Goal: Task Accomplishment & Management: Use online tool/utility

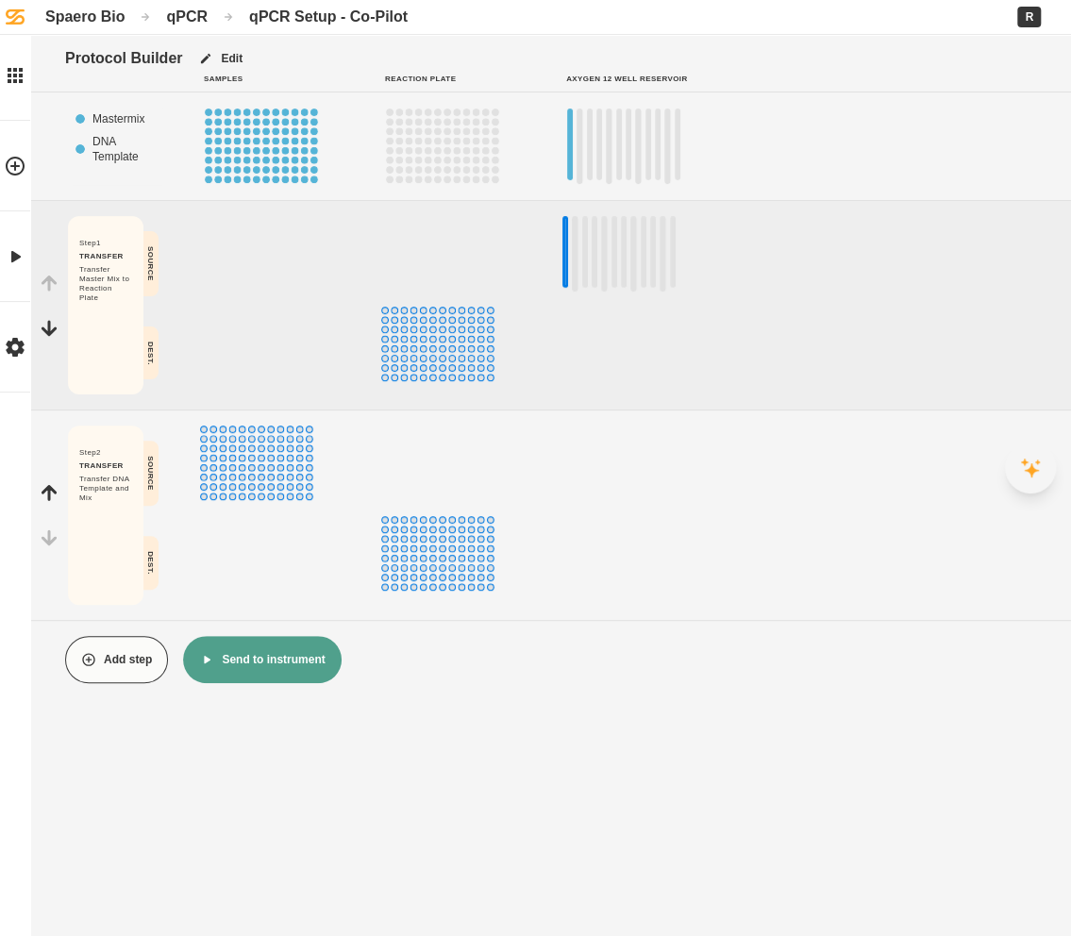
click at [1013, 461] on button at bounding box center [1030, 467] width 51 height 51
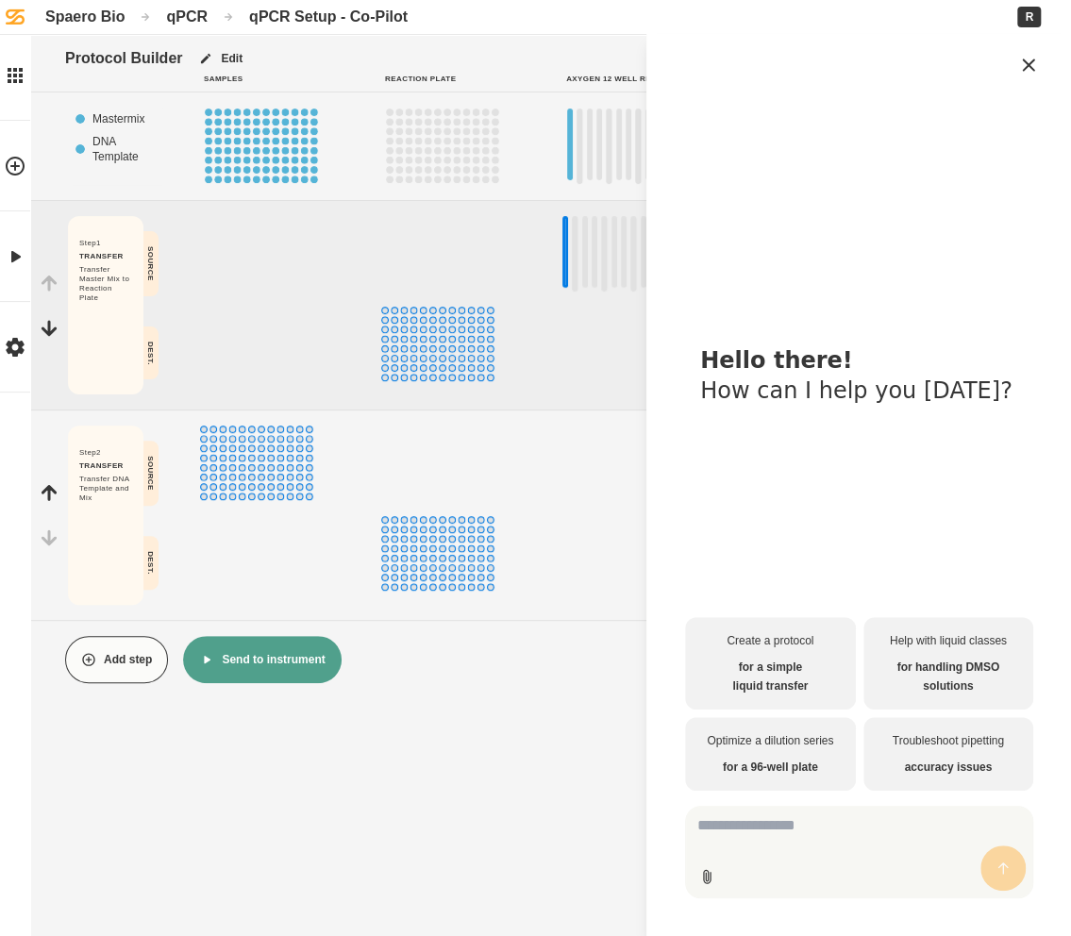
type textarea "**********"
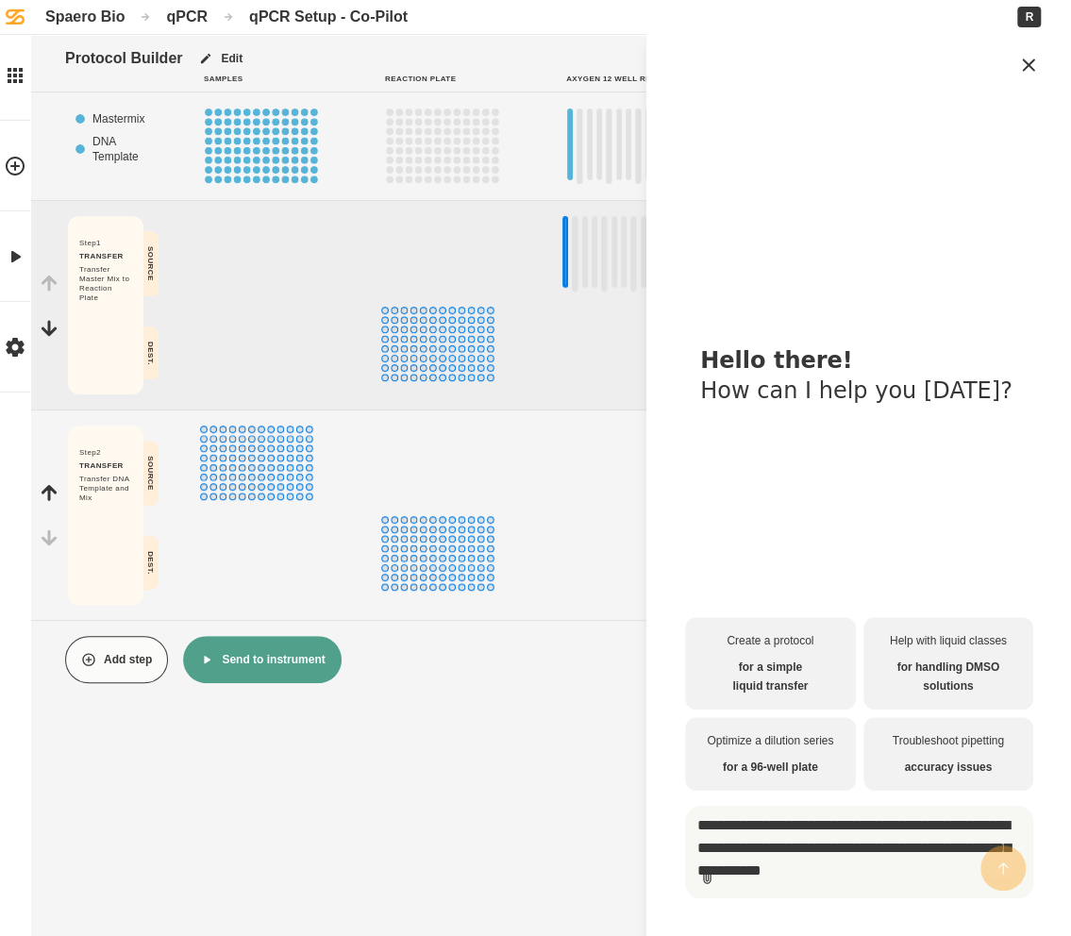
scroll to position [71, 0]
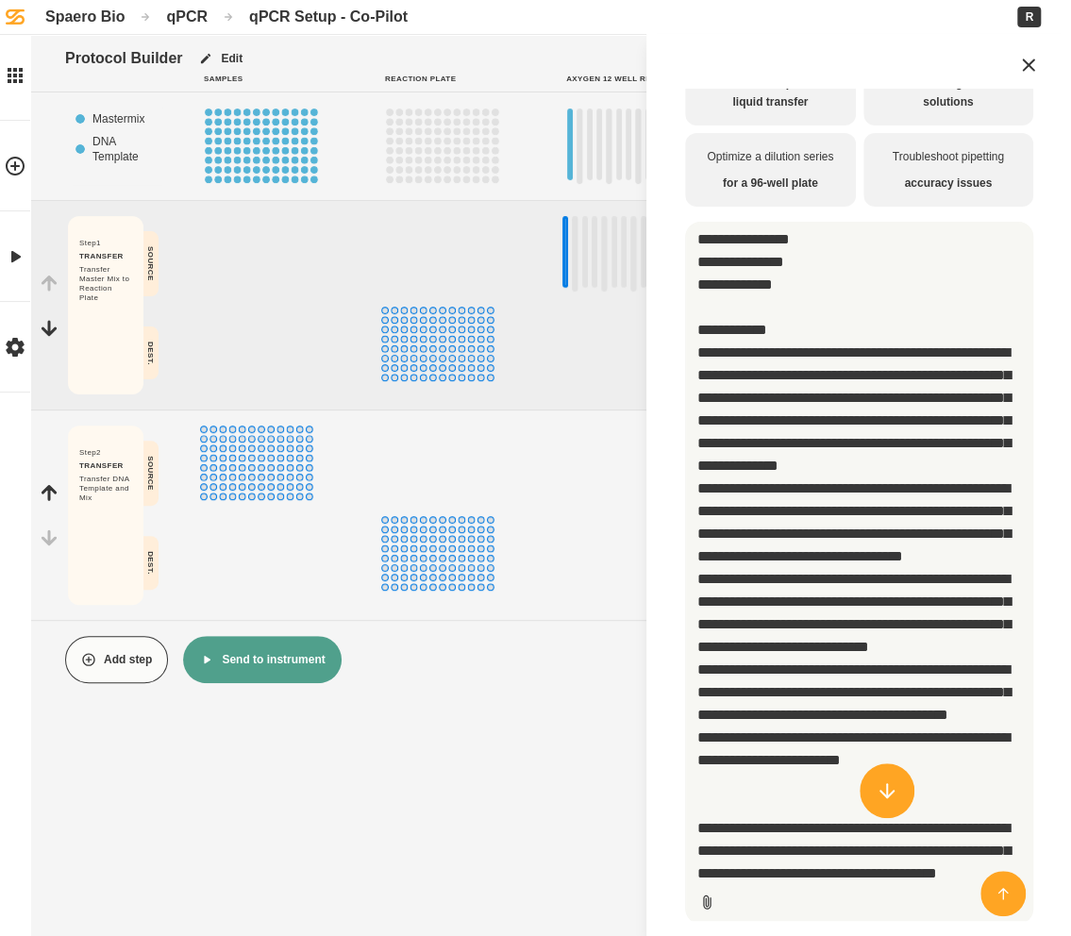
click at [830, 542] on textarea "Multimodal input" at bounding box center [859, 573] width 348 height 702
click at [1028, 67] on icon at bounding box center [1028, 65] width 23 height 23
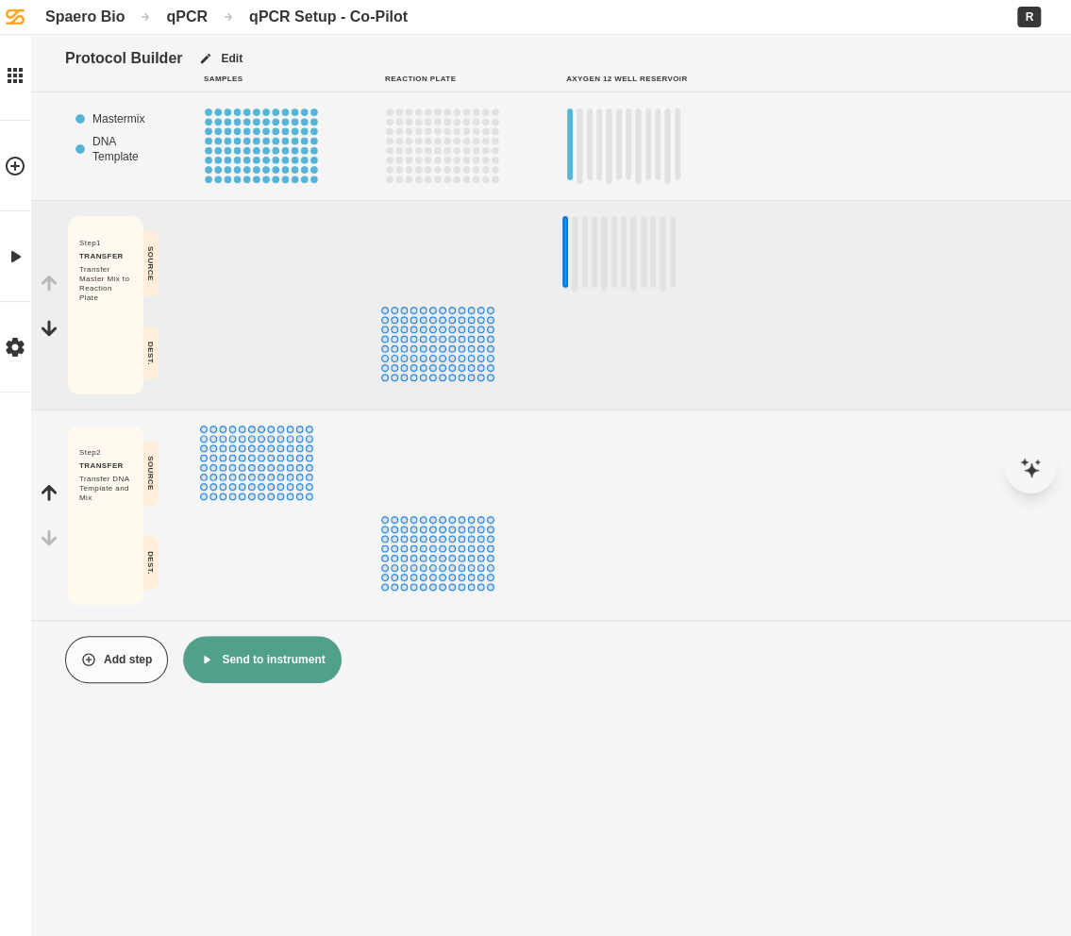
click at [711, 302] on div at bounding box center [637, 305] width 151 height 178
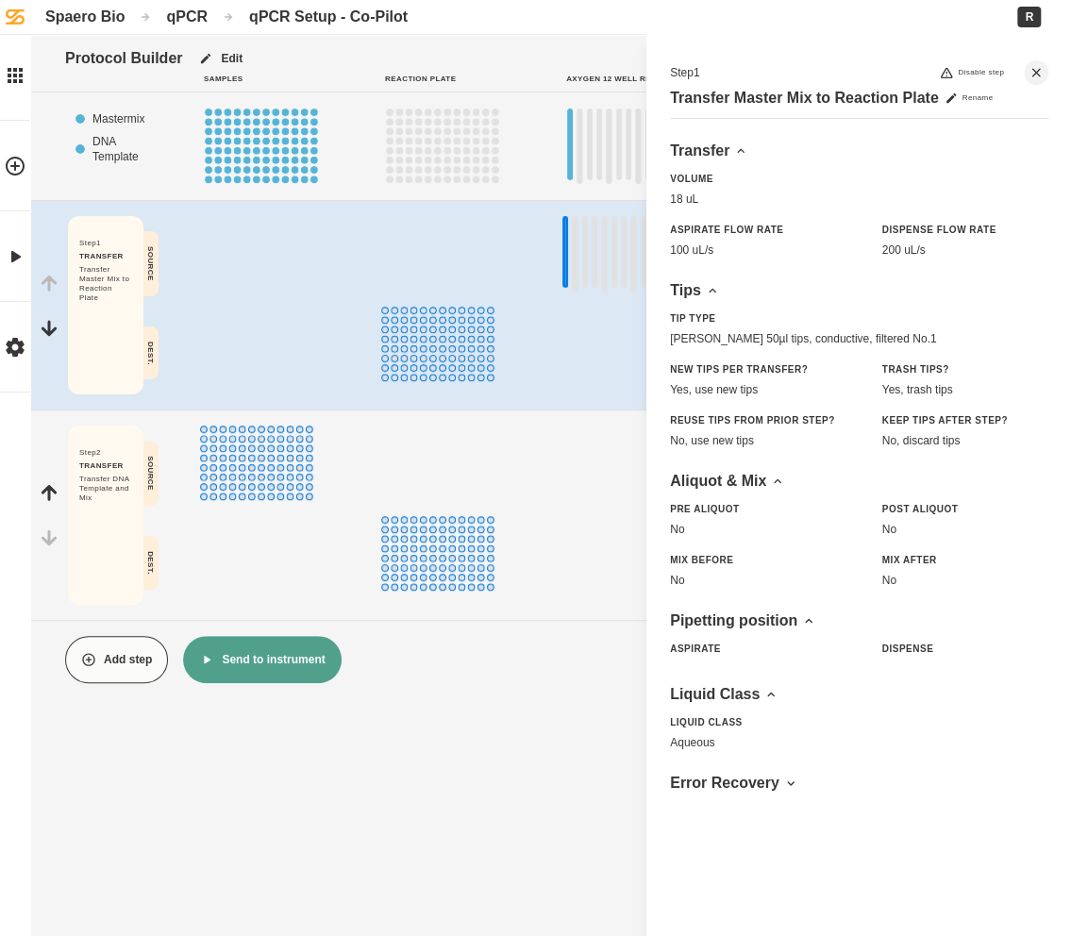
click at [303, 18] on div "qPCR Setup - Co-Pilot" at bounding box center [328, 17] width 158 height 18
click at [176, 12] on div "qPCR" at bounding box center [187, 17] width 42 height 18
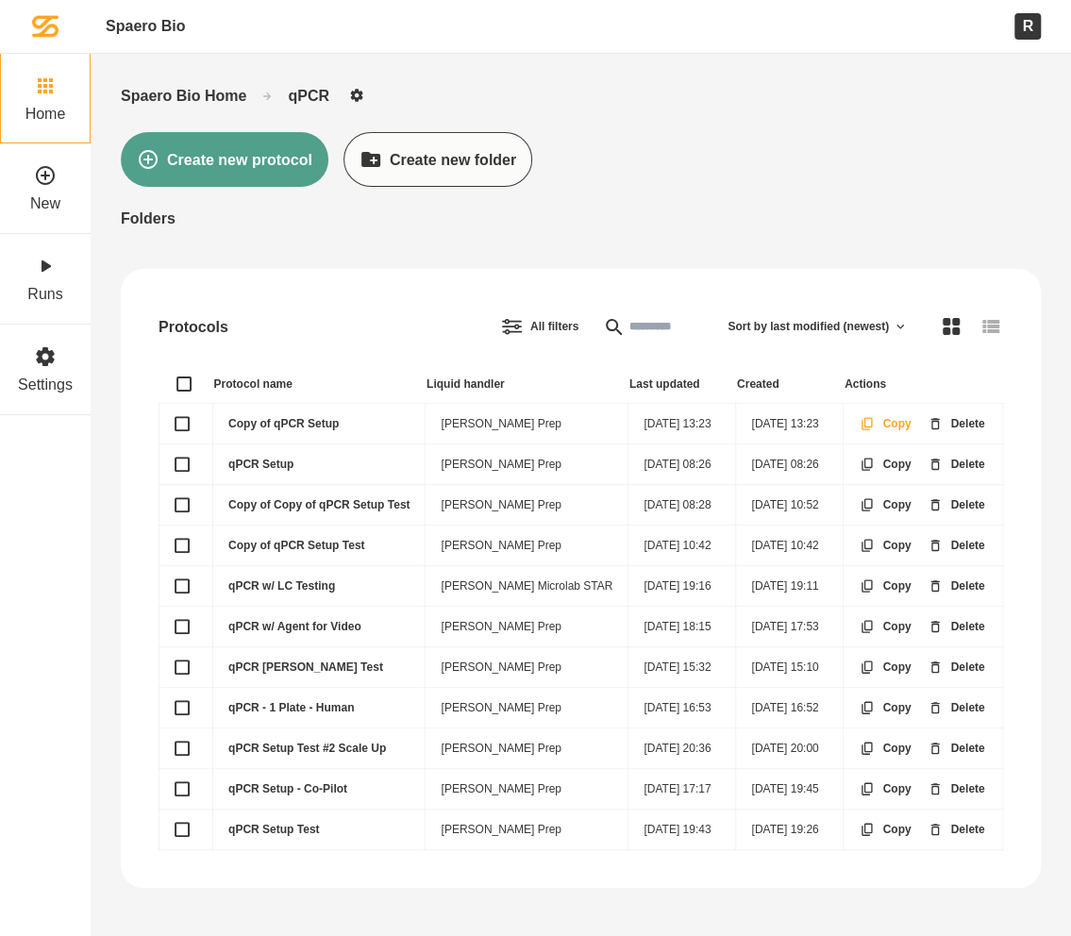
click at [868, 416] on icon at bounding box center [866, 423] width 15 height 15
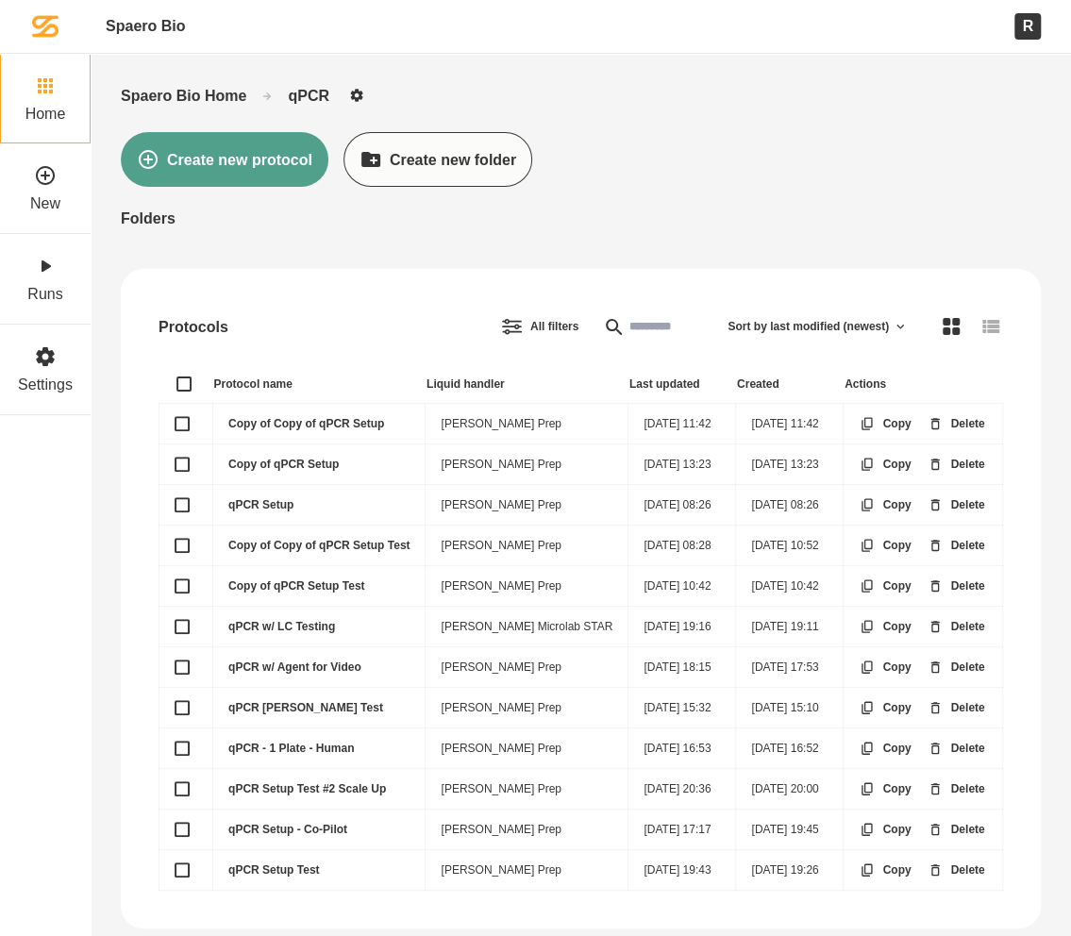
click at [258, 426] on td "Copy of Copy of qPCR Setup" at bounding box center [319, 424] width 212 height 41
click at [258, 420] on link "Copy of Copy of qPCR Setup" at bounding box center [306, 423] width 156 height 13
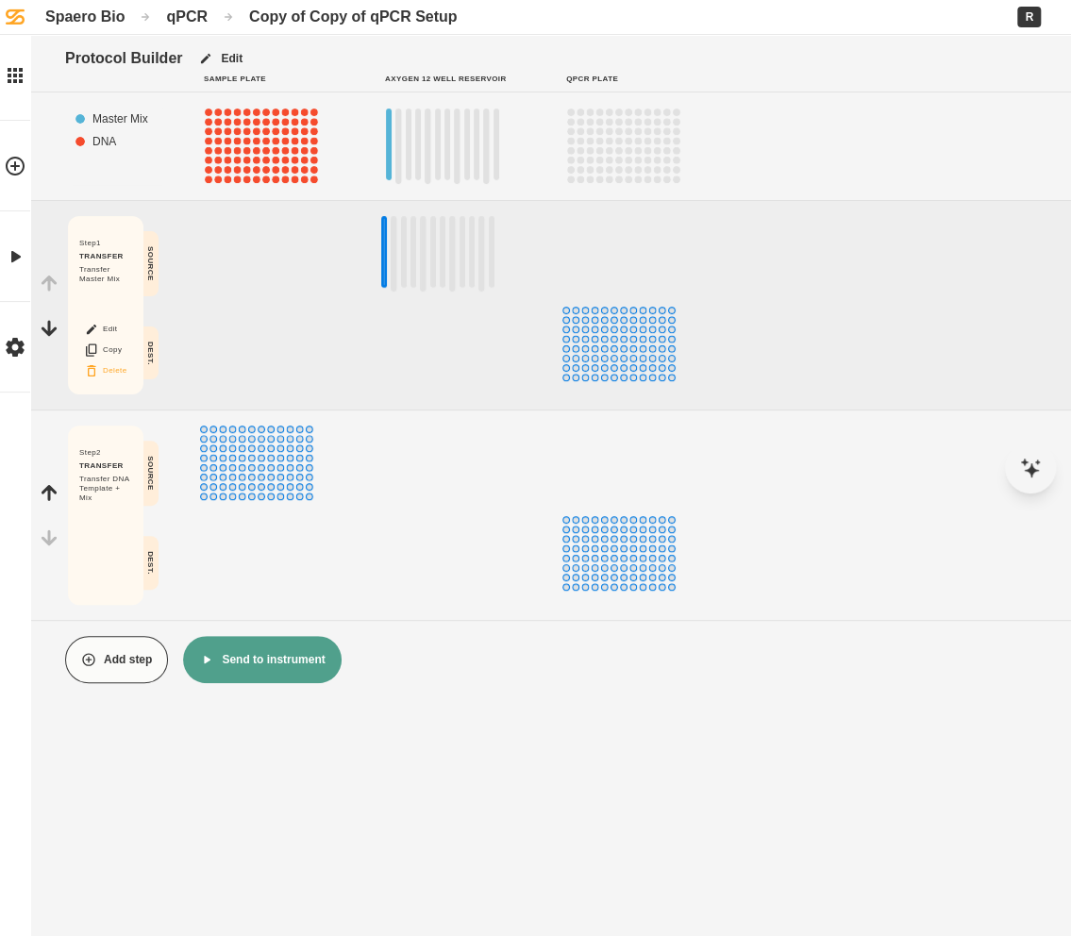
click at [100, 375] on button "Delete" at bounding box center [105, 370] width 60 height 25
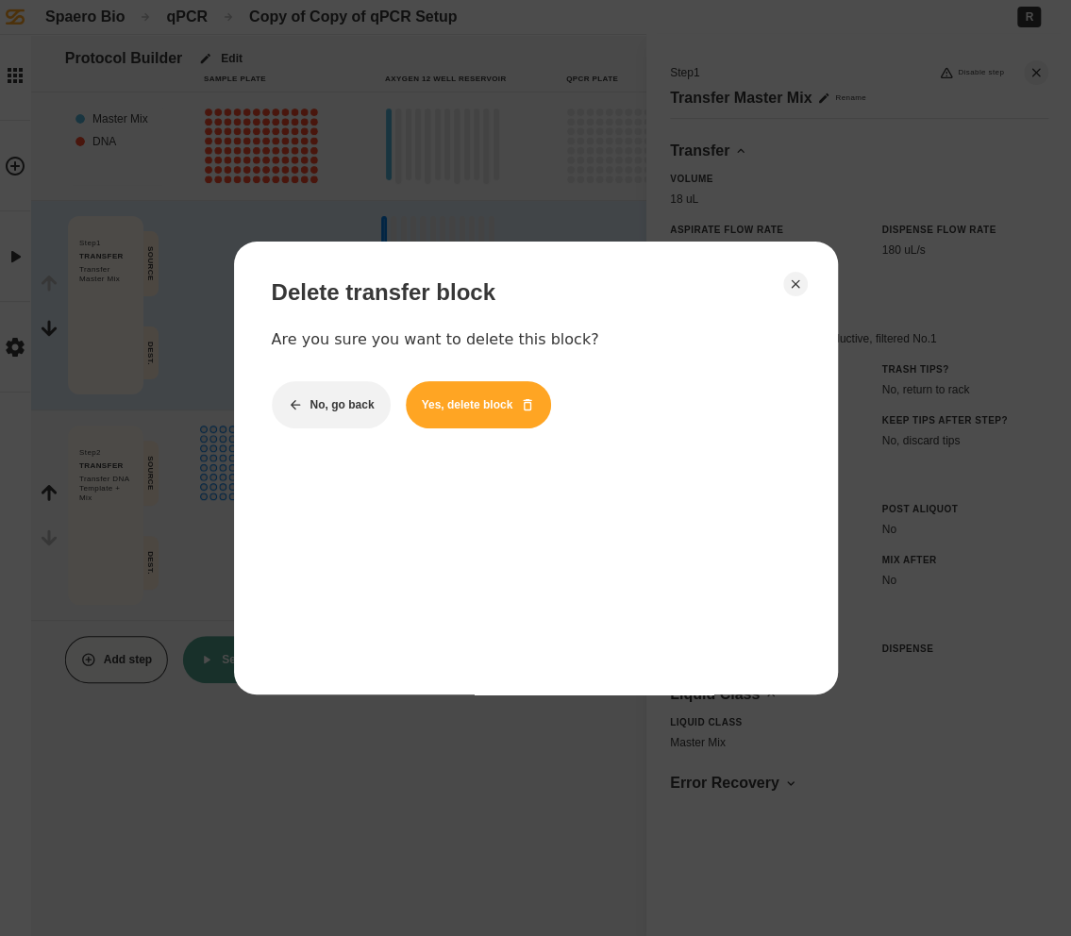
click at [422, 414] on button "Yes, delete block" at bounding box center [479, 404] width 146 height 47
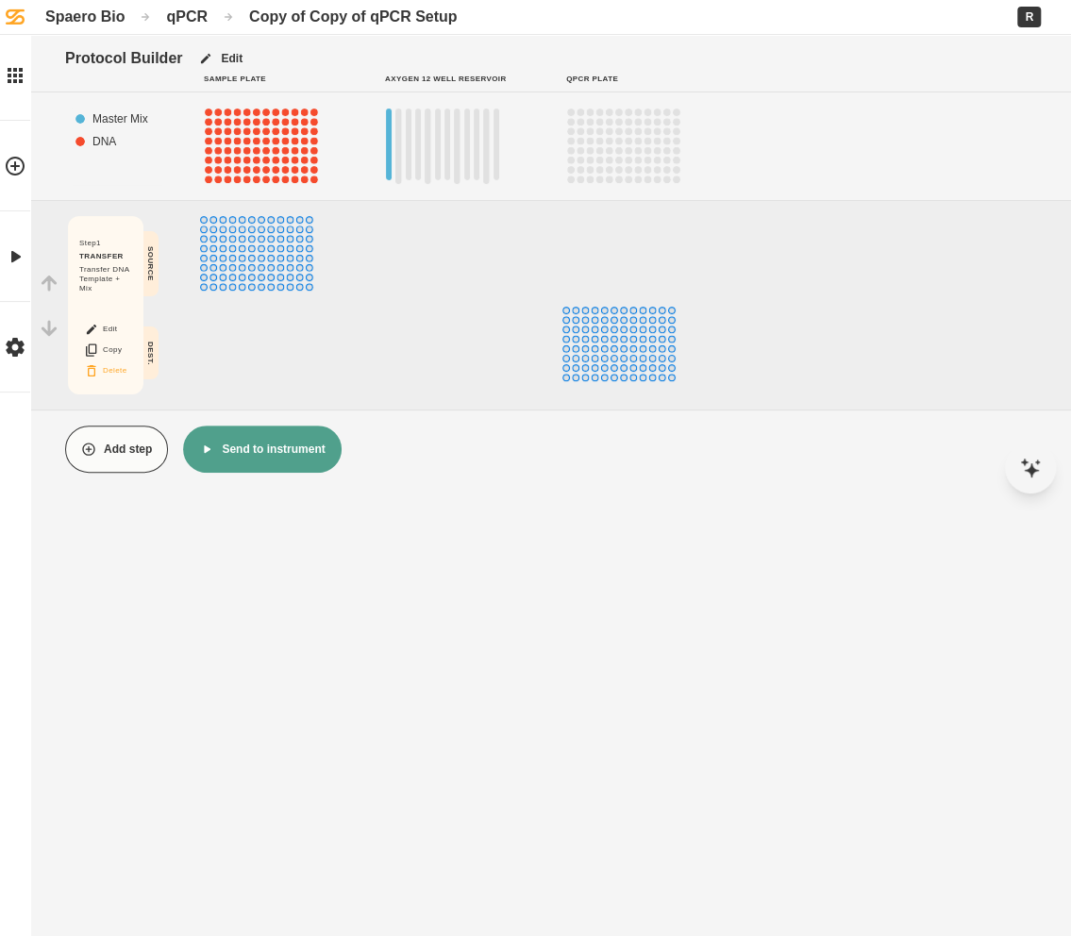
click at [99, 370] on button "Delete" at bounding box center [105, 370] width 60 height 25
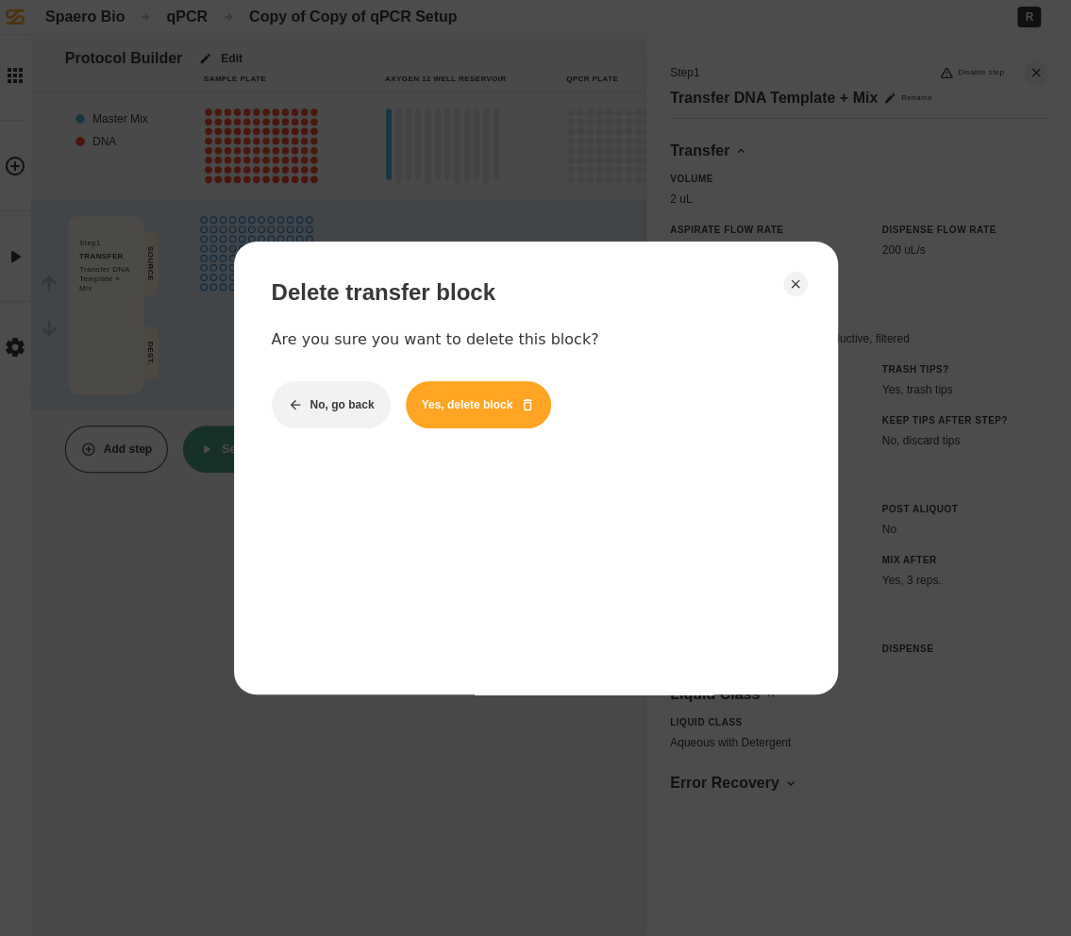
click at [481, 409] on button "Yes, delete block" at bounding box center [479, 404] width 146 height 47
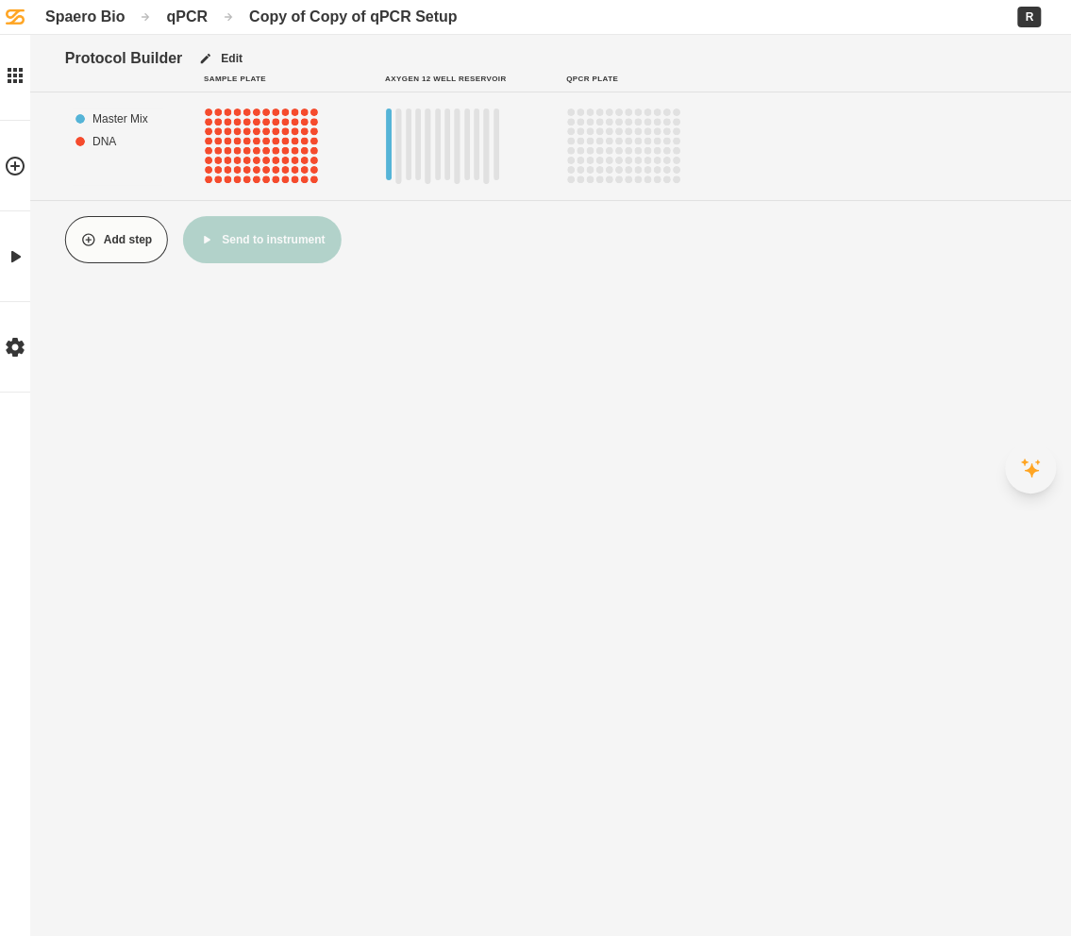
click at [1031, 470] on icon at bounding box center [1031, 470] width 14 height 14
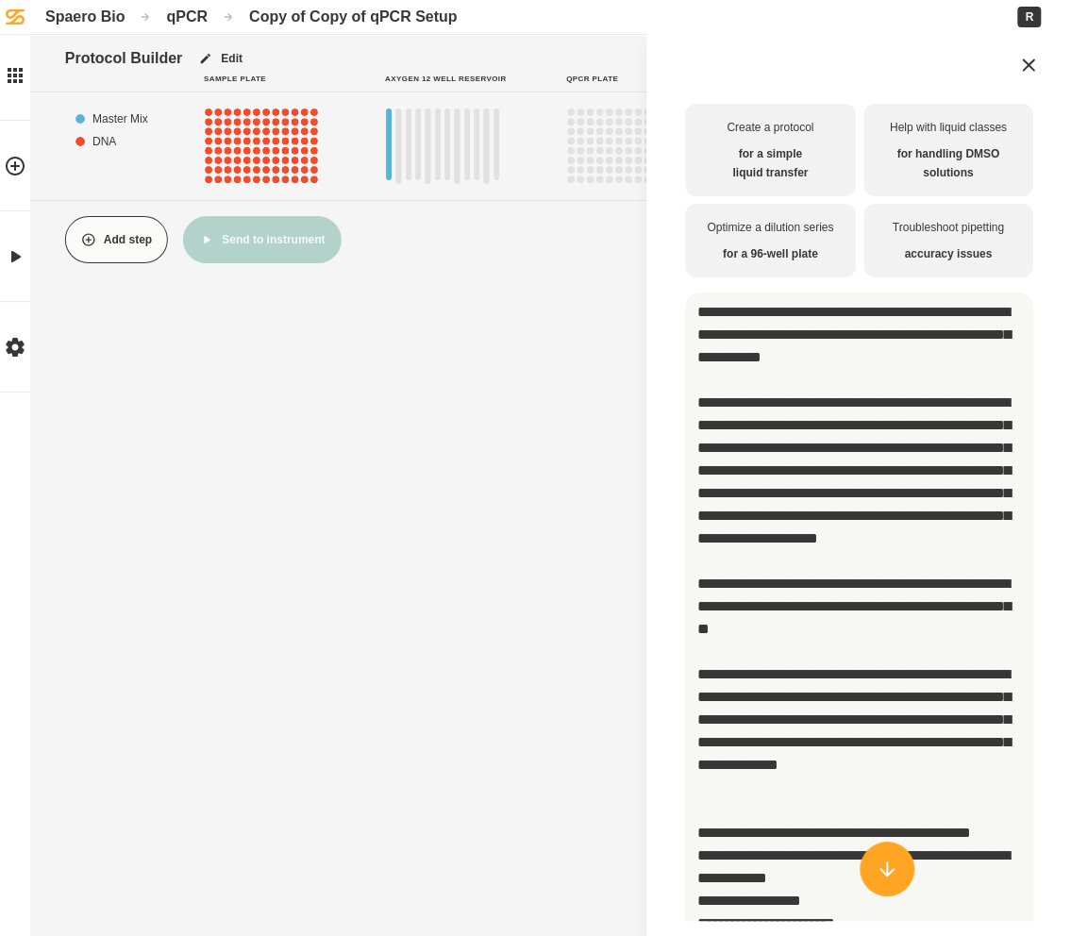
scroll to position [71, 0]
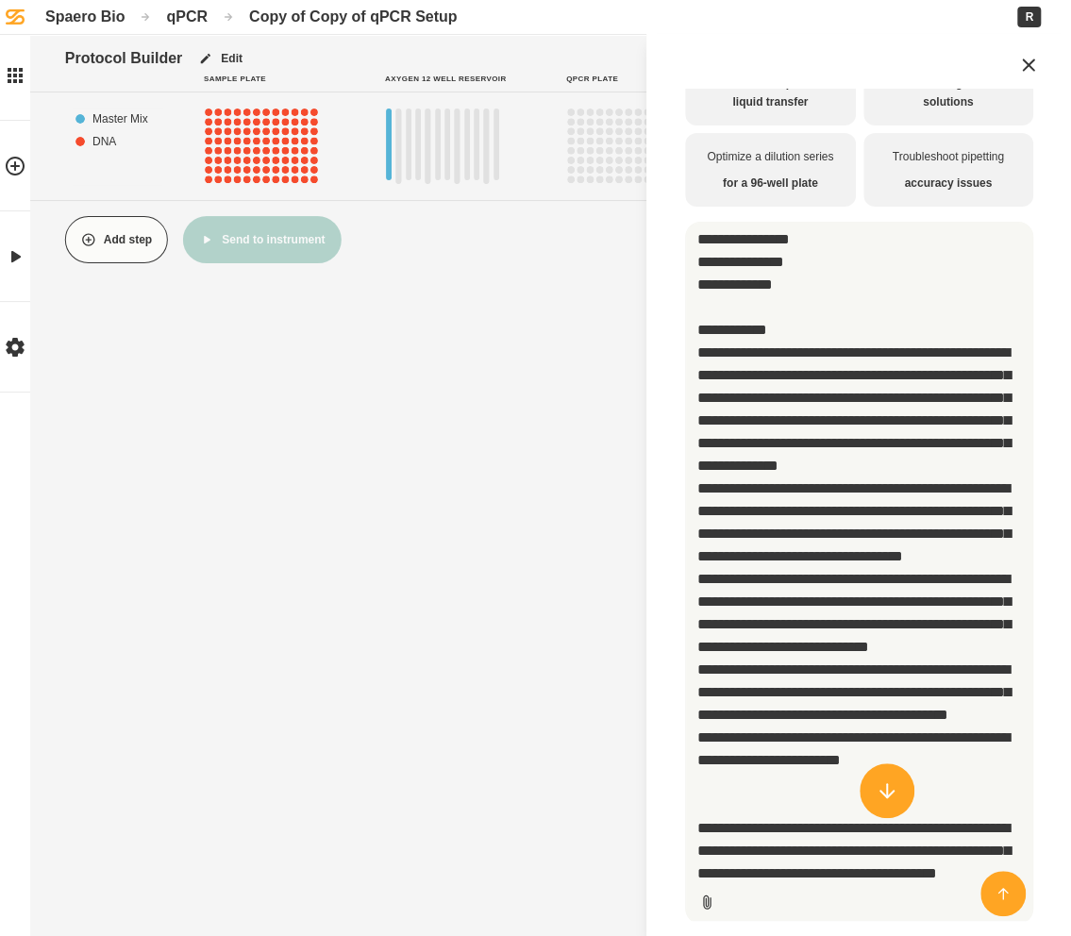
click at [699, 225] on textarea "Multimodal input" at bounding box center [859, 573] width 348 height 702
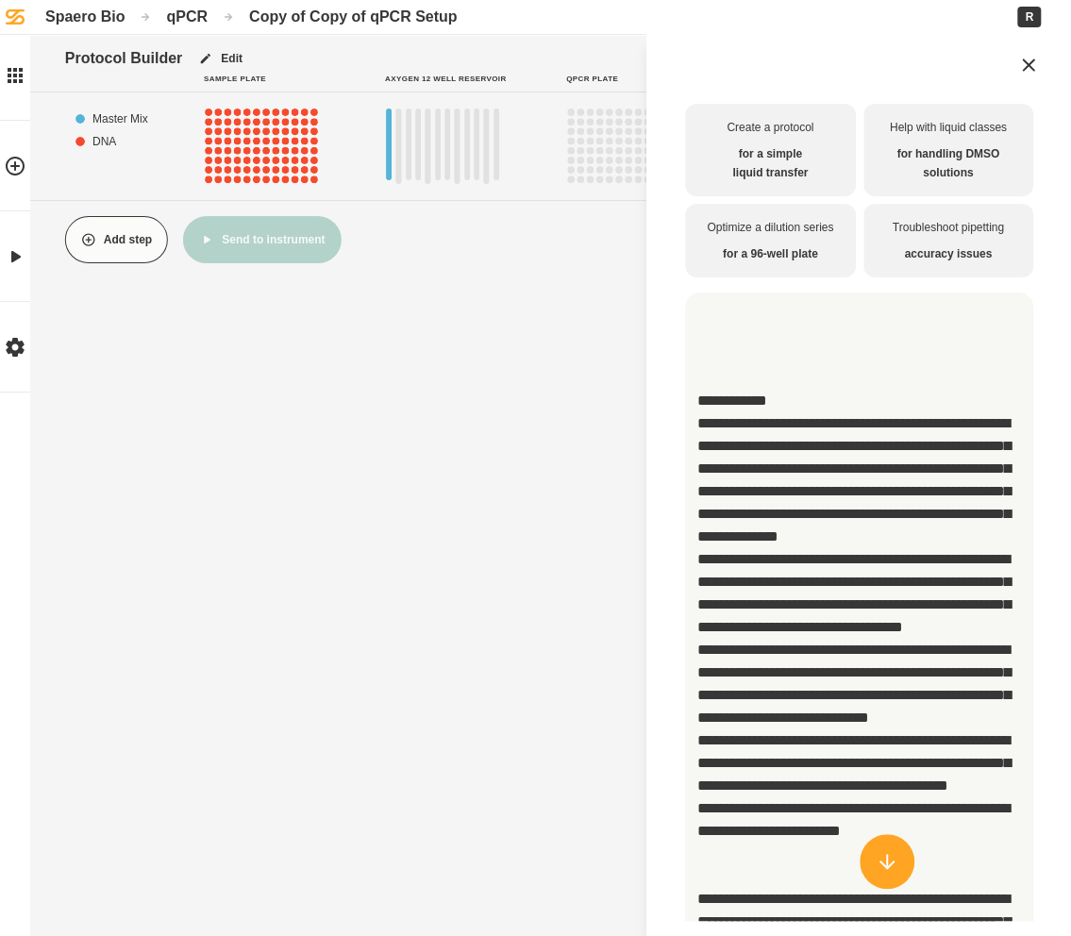
scroll to position [1477, 0]
click at [773, 913] on textarea "Multimodal input" at bounding box center [859, 643] width 348 height 702
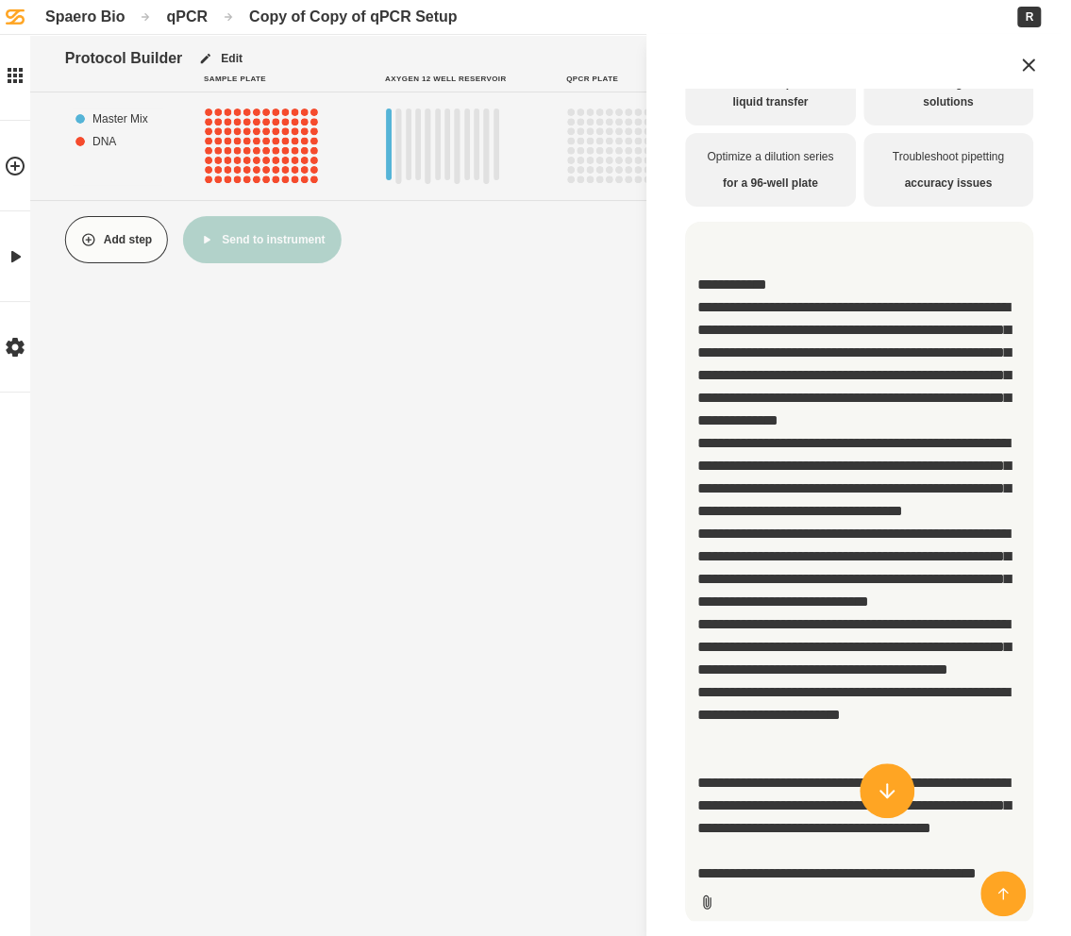
scroll to position [71, 0]
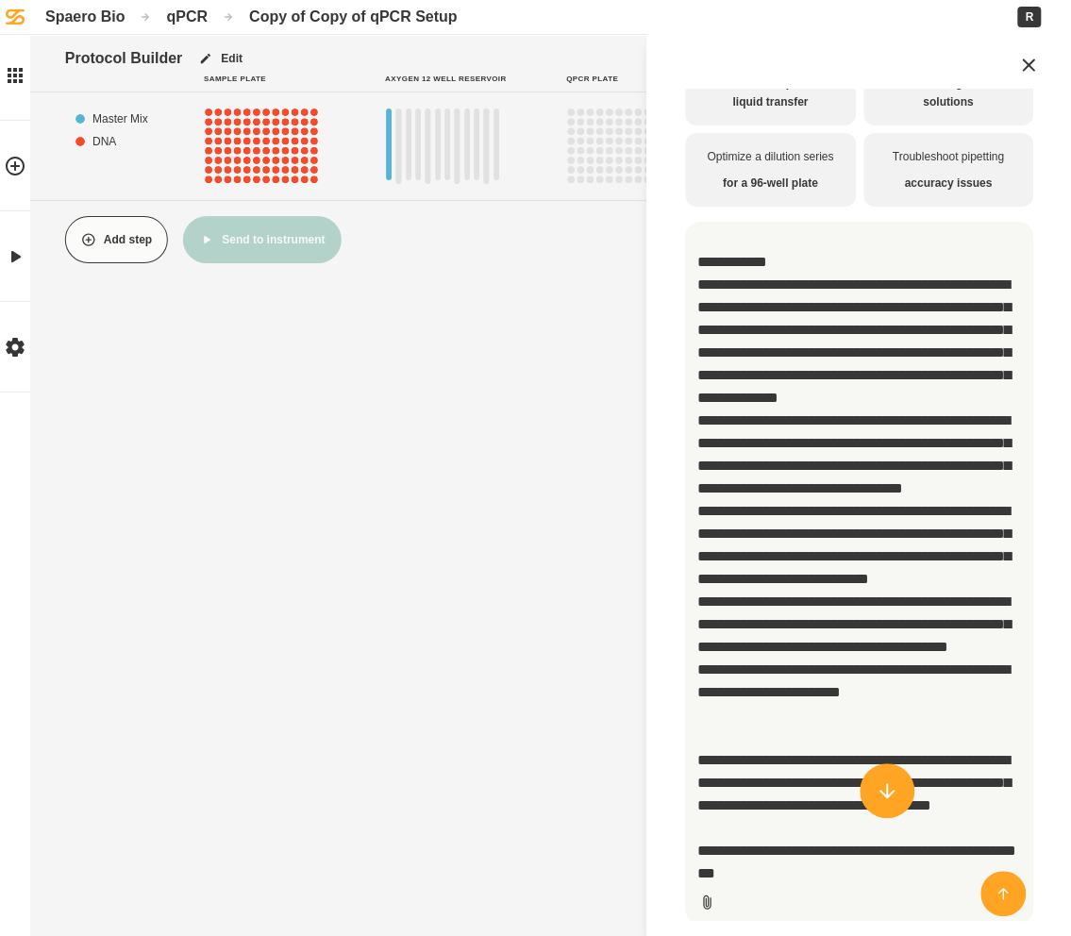
drag, startPoint x: 844, startPoint y: 839, endPoint x: 688, endPoint y: 294, distance: 567.2
click at [688, 294] on textarea "Multimodal input" at bounding box center [859, 573] width 348 height 702
click at [774, 432] on textarea "Multimodal input" at bounding box center [859, 573] width 348 height 702
type textarea "**********"
click at [992, 884] on button "Send message" at bounding box center [1002, 893] width 45 height 45
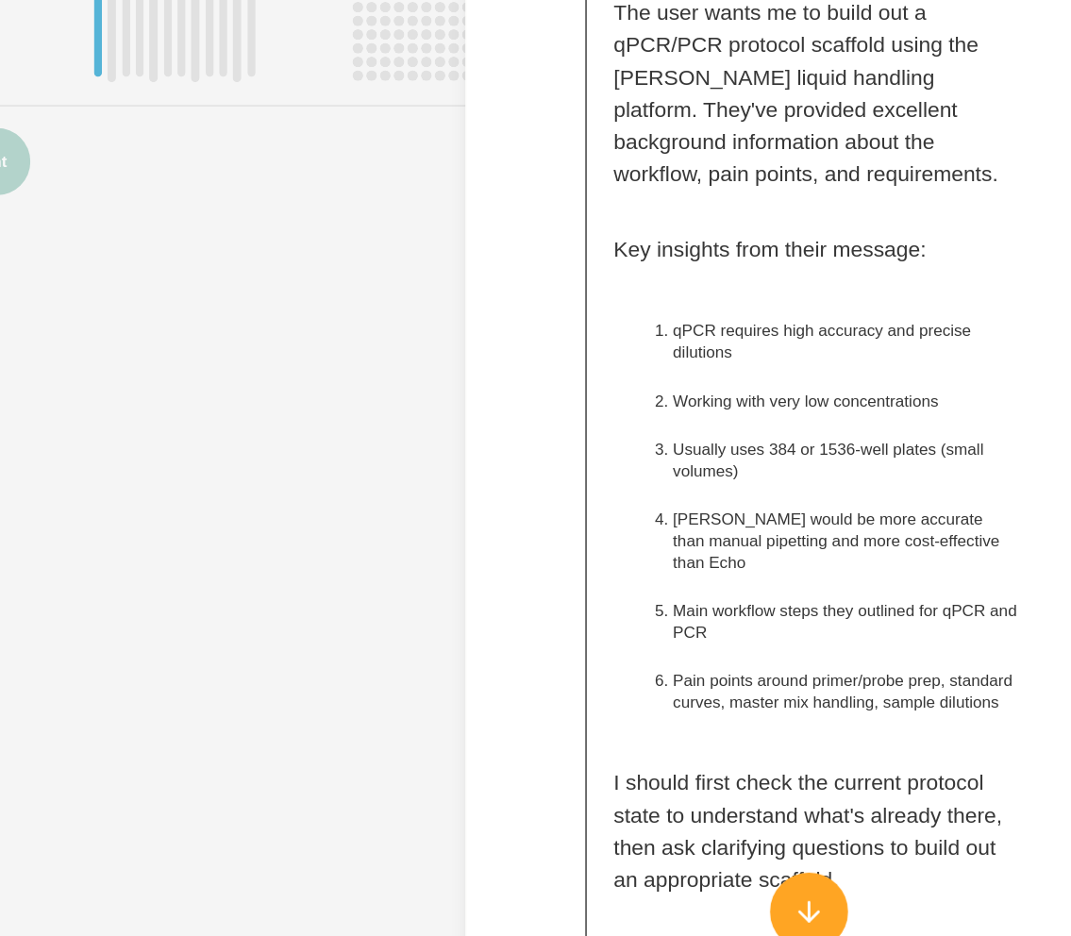
scroll to position [2260, 0]
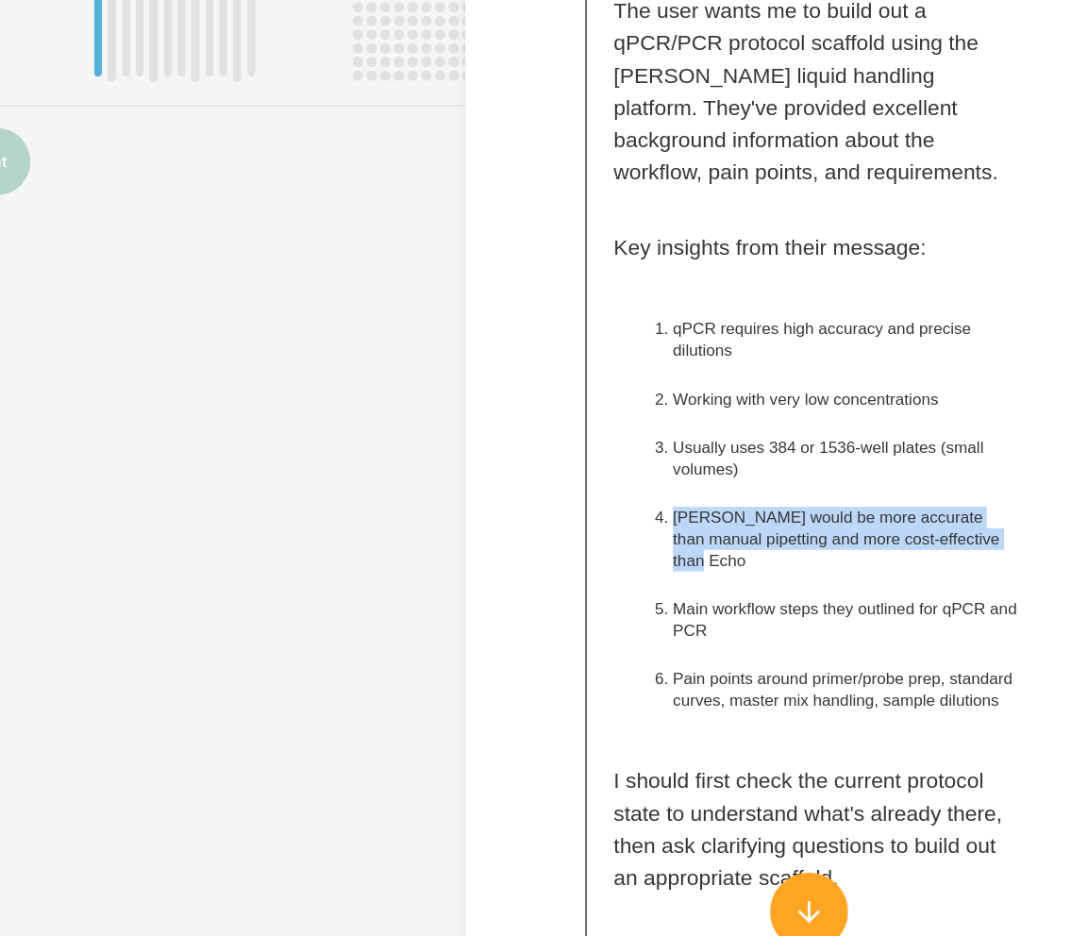
drag, startPoint x: 1023, startPoint y: 436, endPoint x: 789, endPoint y: 419, distance: 235.5
click at [791, 477] on li "[PERSON_NAME] would be more accurate than manual pipetting and more cost-effect…" at bounding box center [911, 503] width 241 height 53
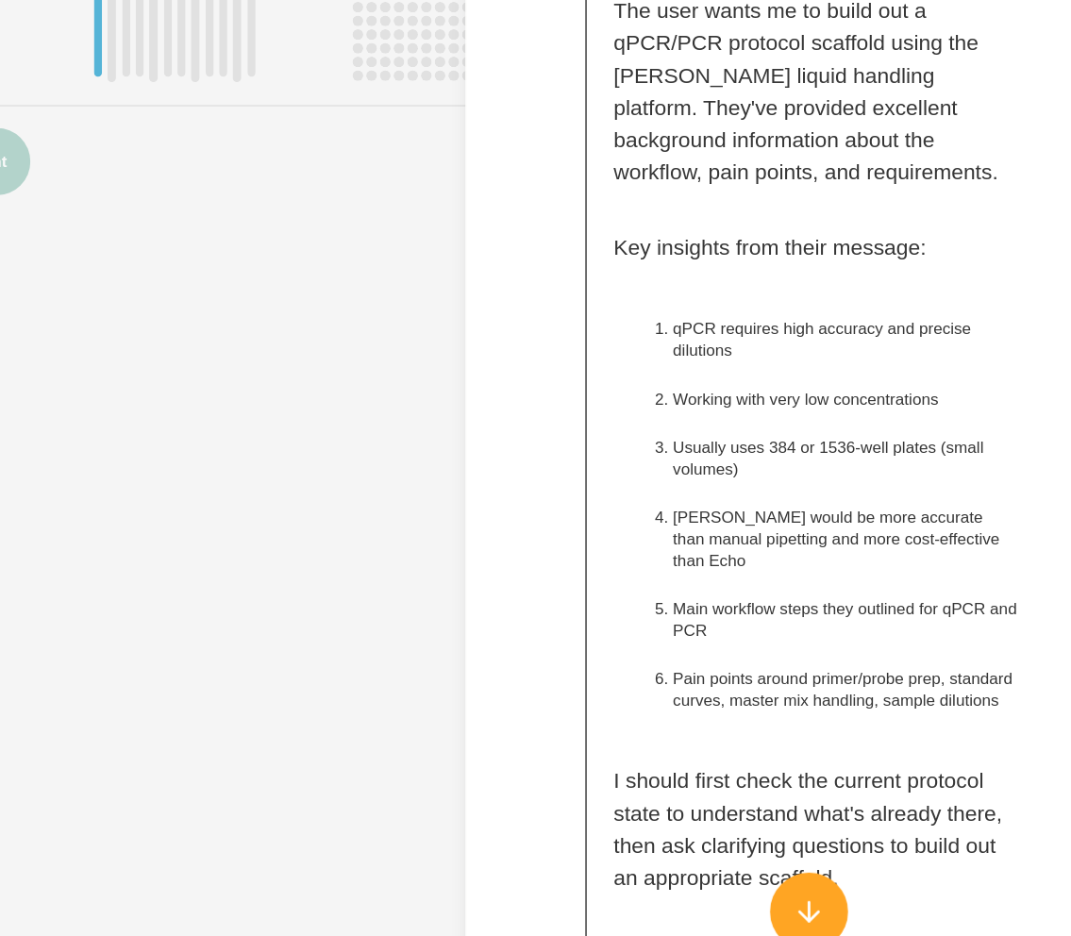
click at [843, 541] on li "Main workflow steps they outlined for qPCR and PCR" at bounding box center [911, 560] width 241 height 38
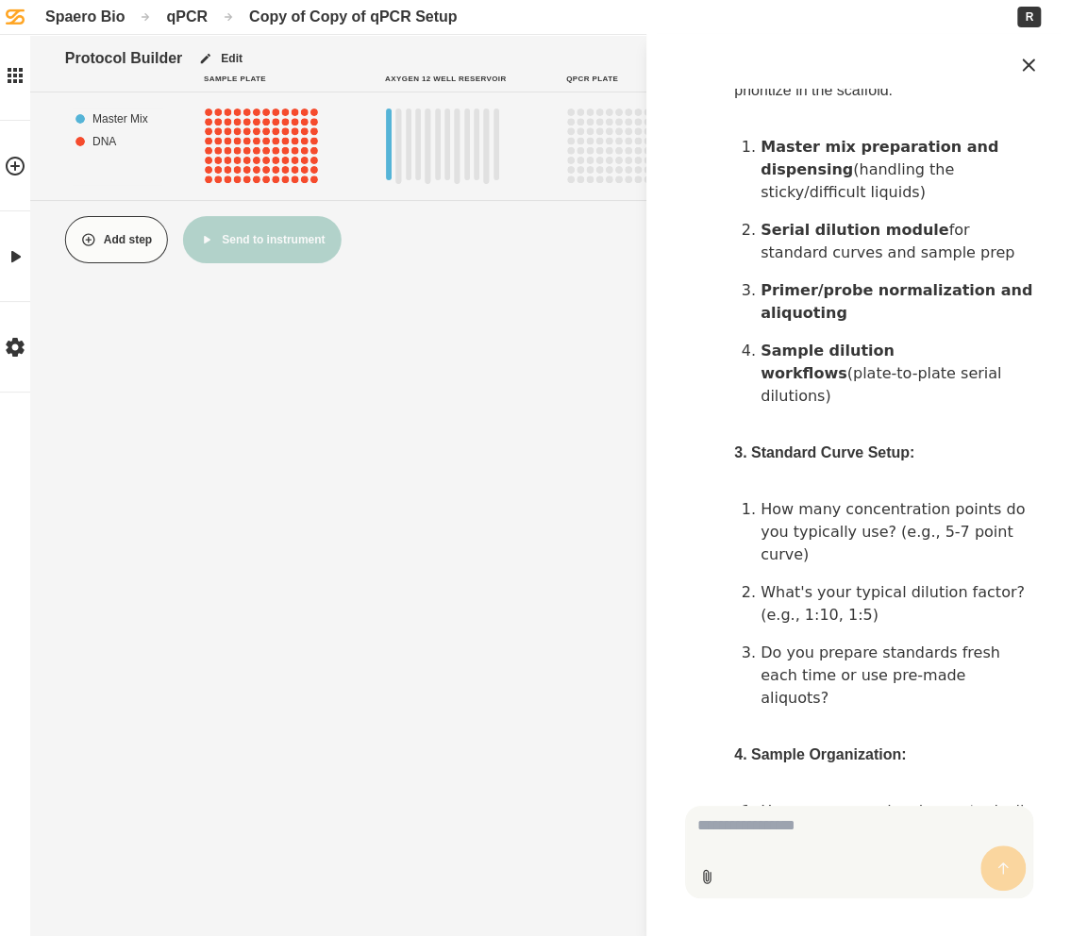
scroll to position [4213, 0]
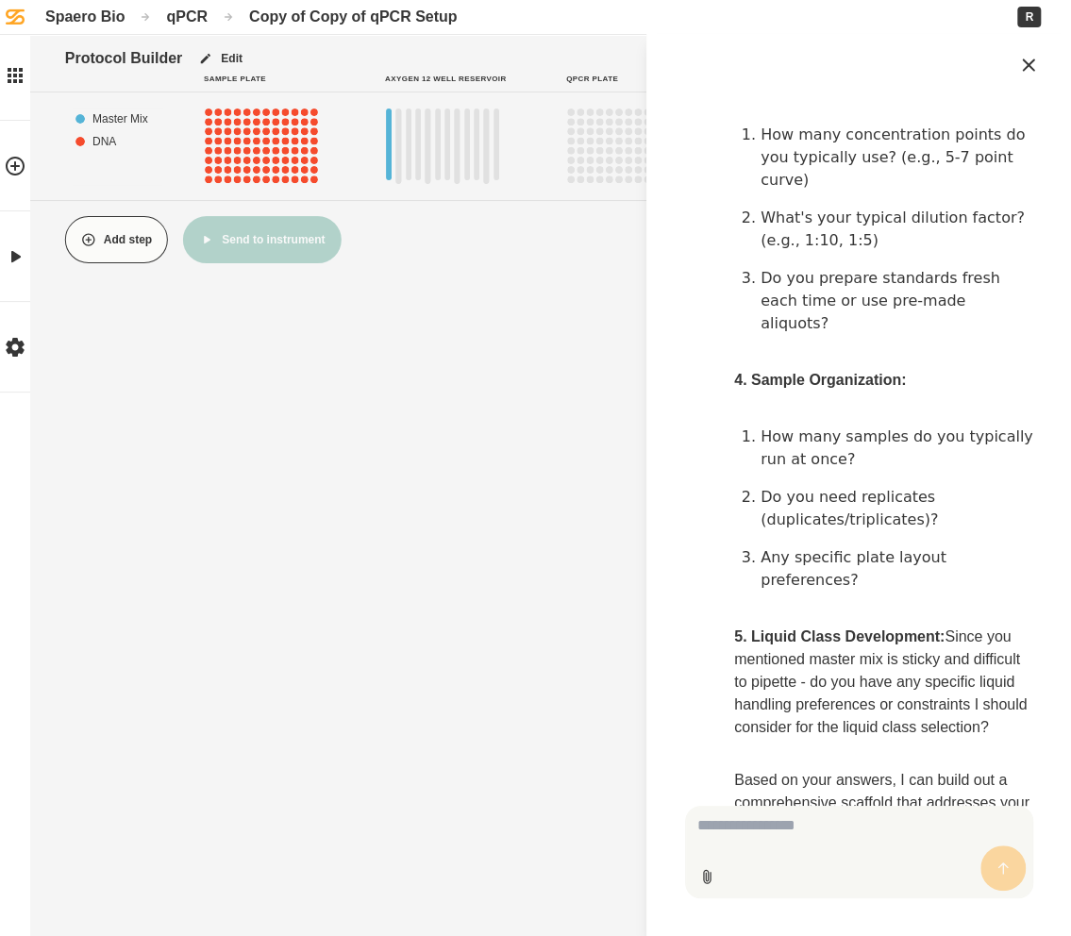
click at [711, 821] on textarea "Multimodal input" at bounding box center [859, 852] width 348 height 92
type textarea "**********"
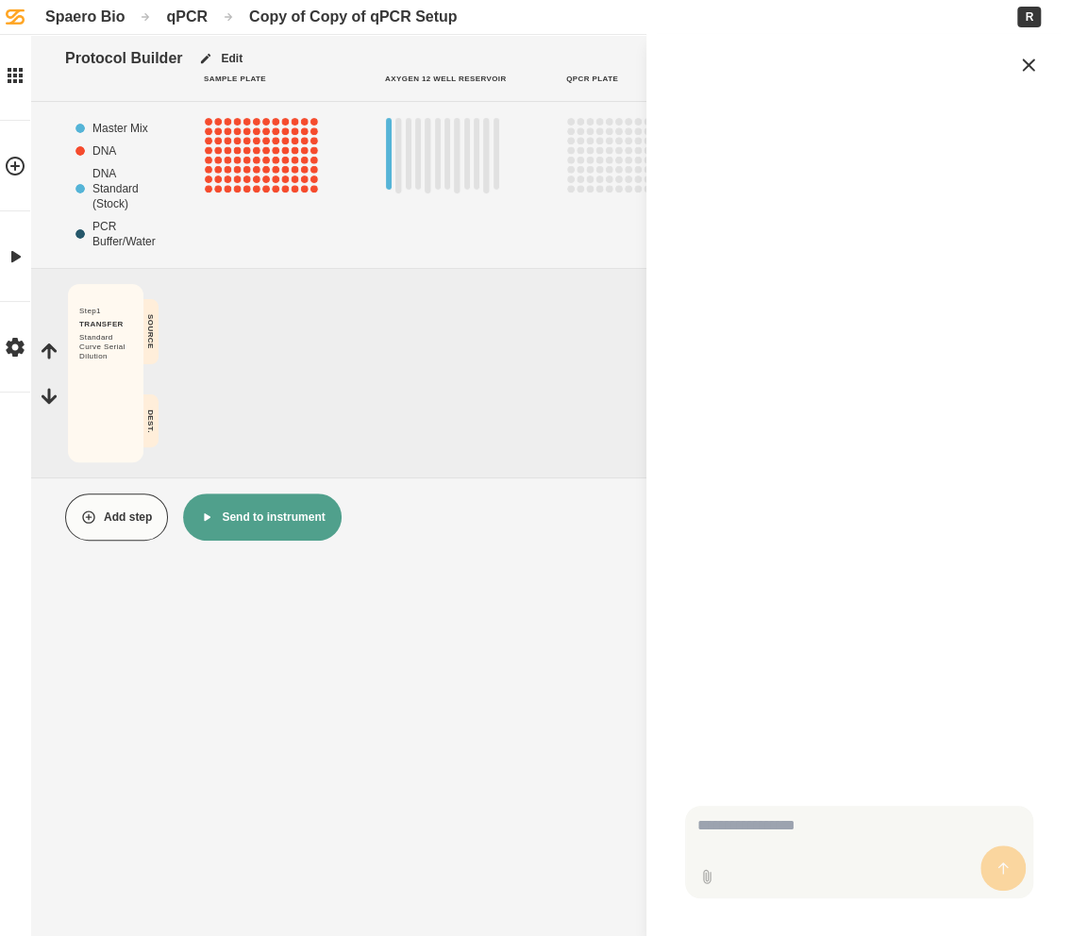
scroll to position [6799, 0]
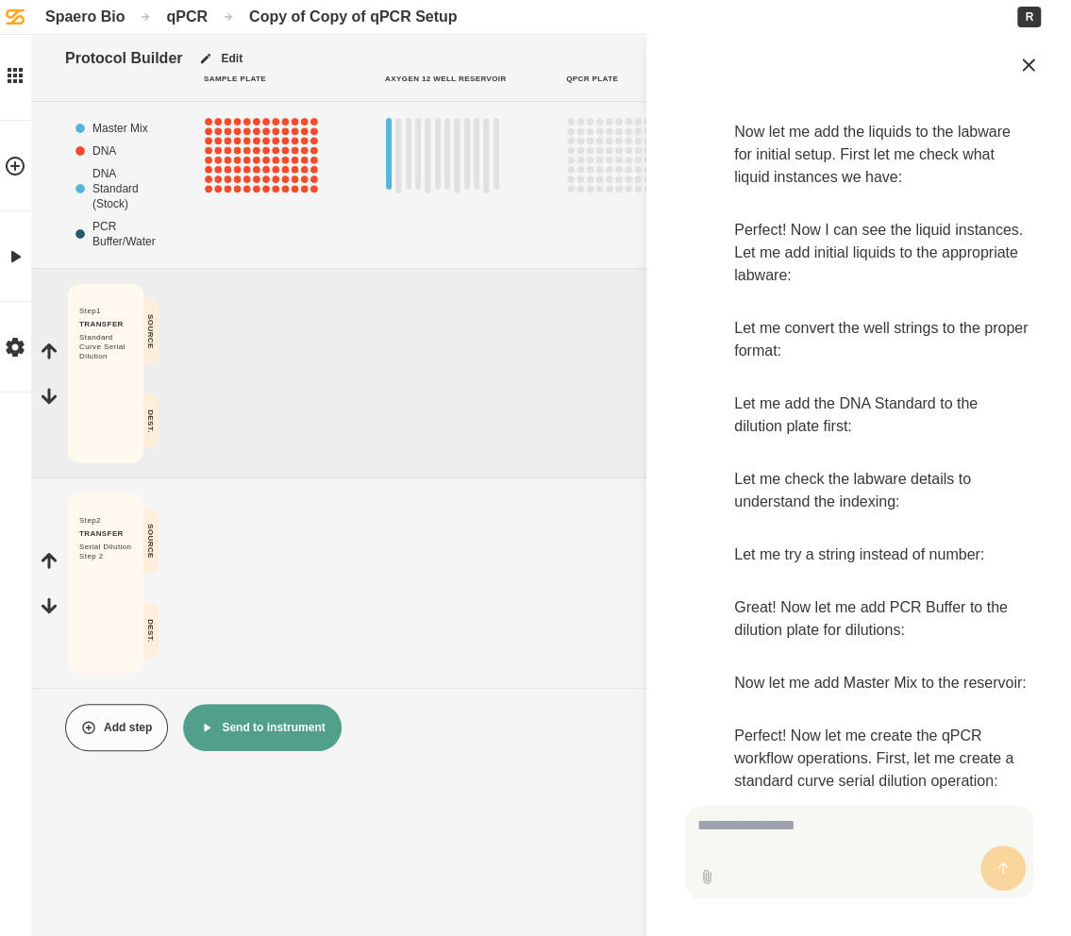
click at [510, 457] on div at bounding box center [456, 373] width 151 height 178
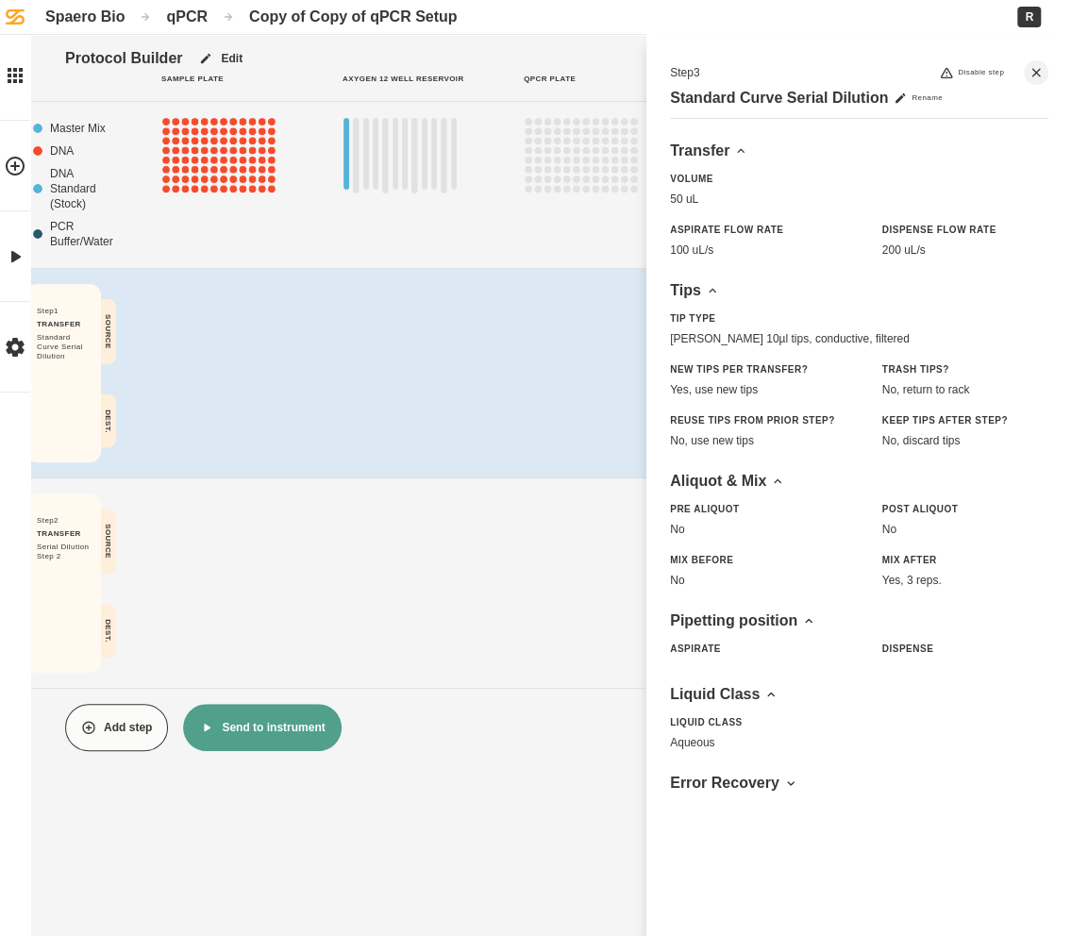
scroll to position [0, 0]
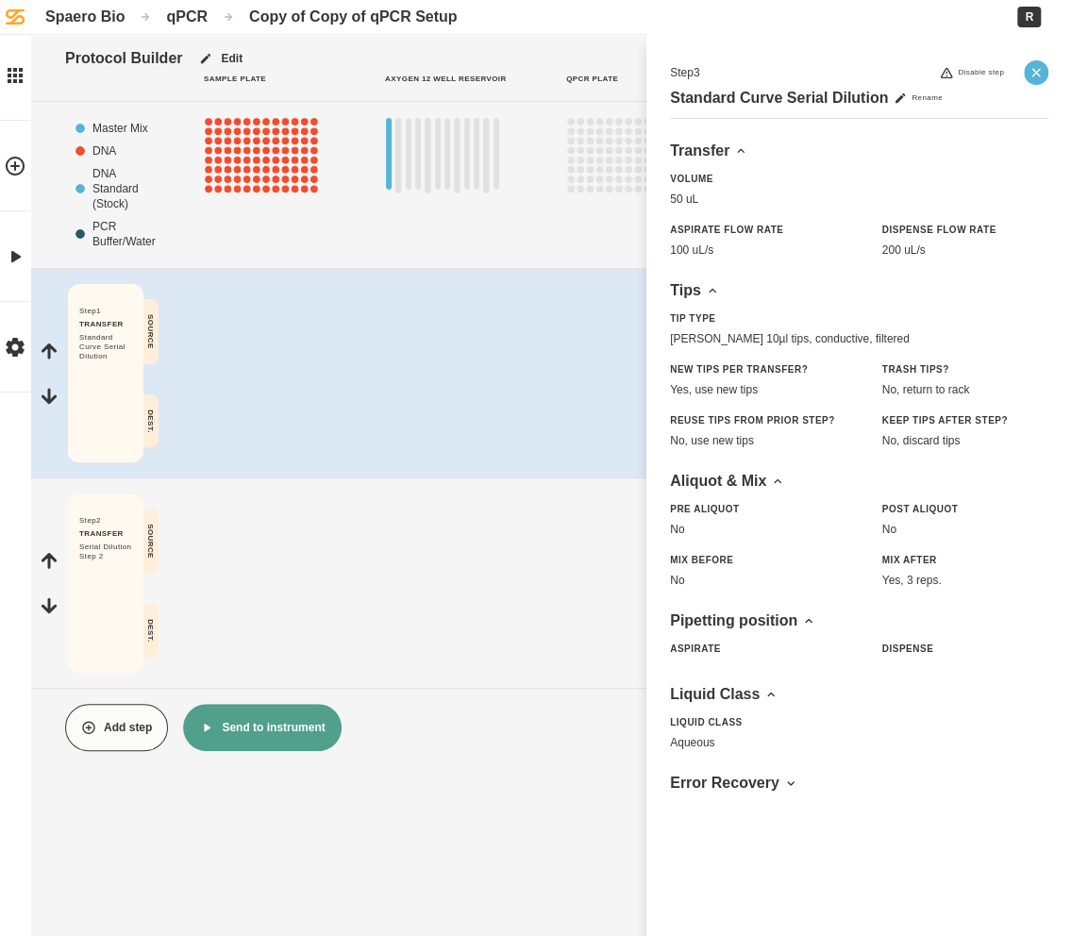
click at [1028, 70] on icon "Close" at bounding box center [1035, 72] width 15 height 15
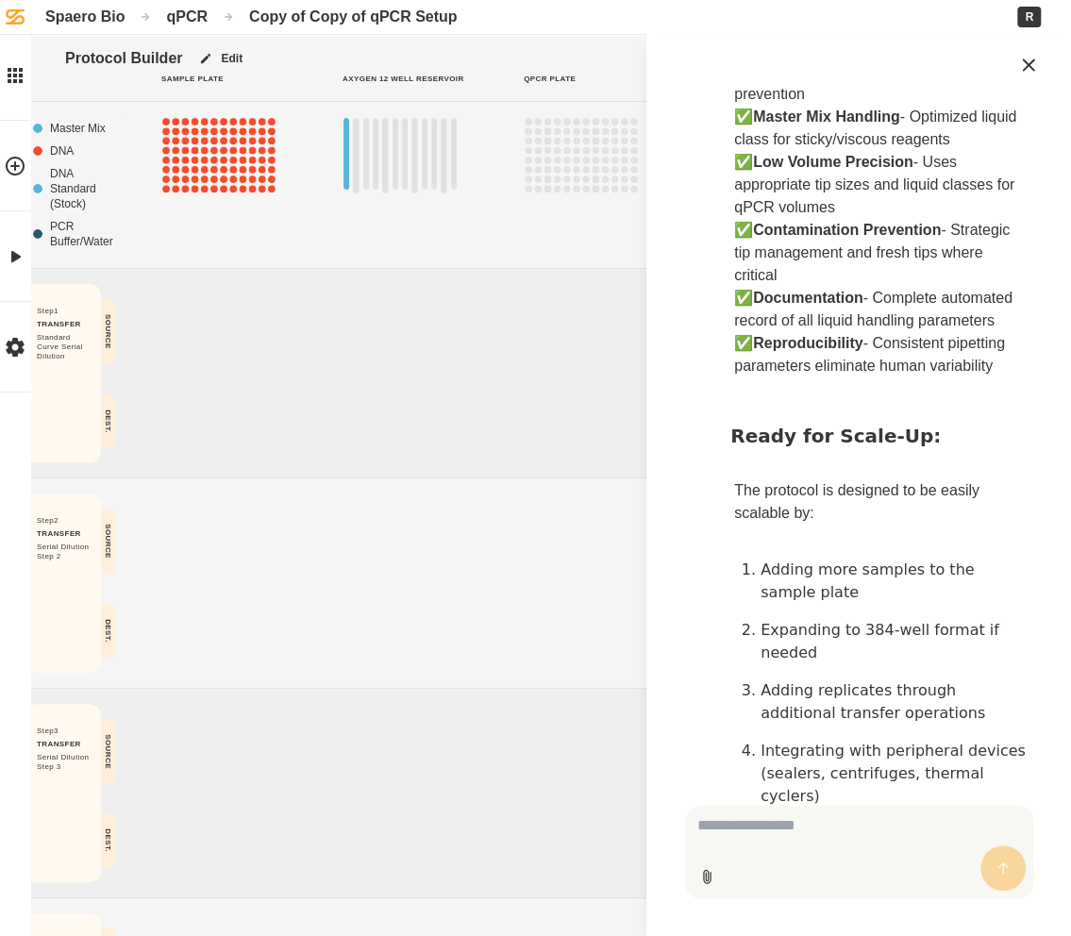
scroll to position [58, 42]
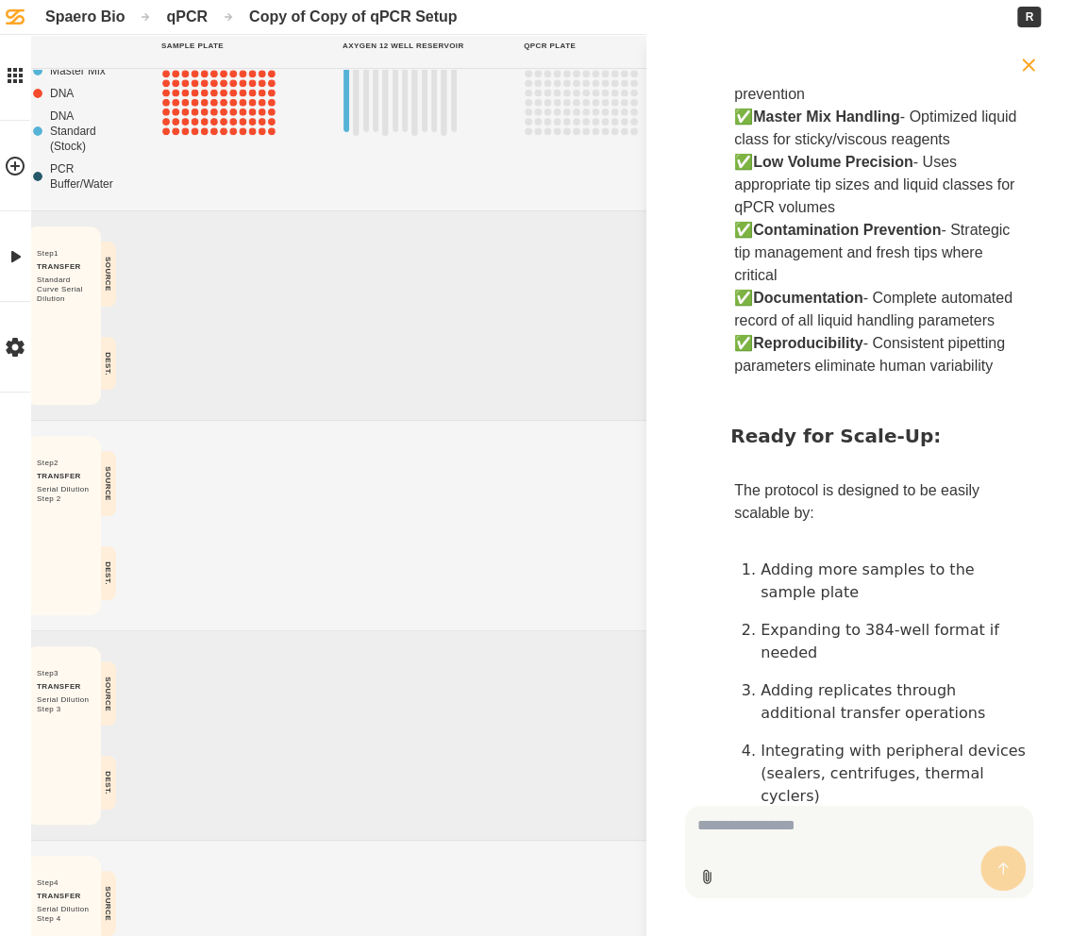
click at [1025, 74] on icon at bounding box center [1028, 65] width 23 height 23
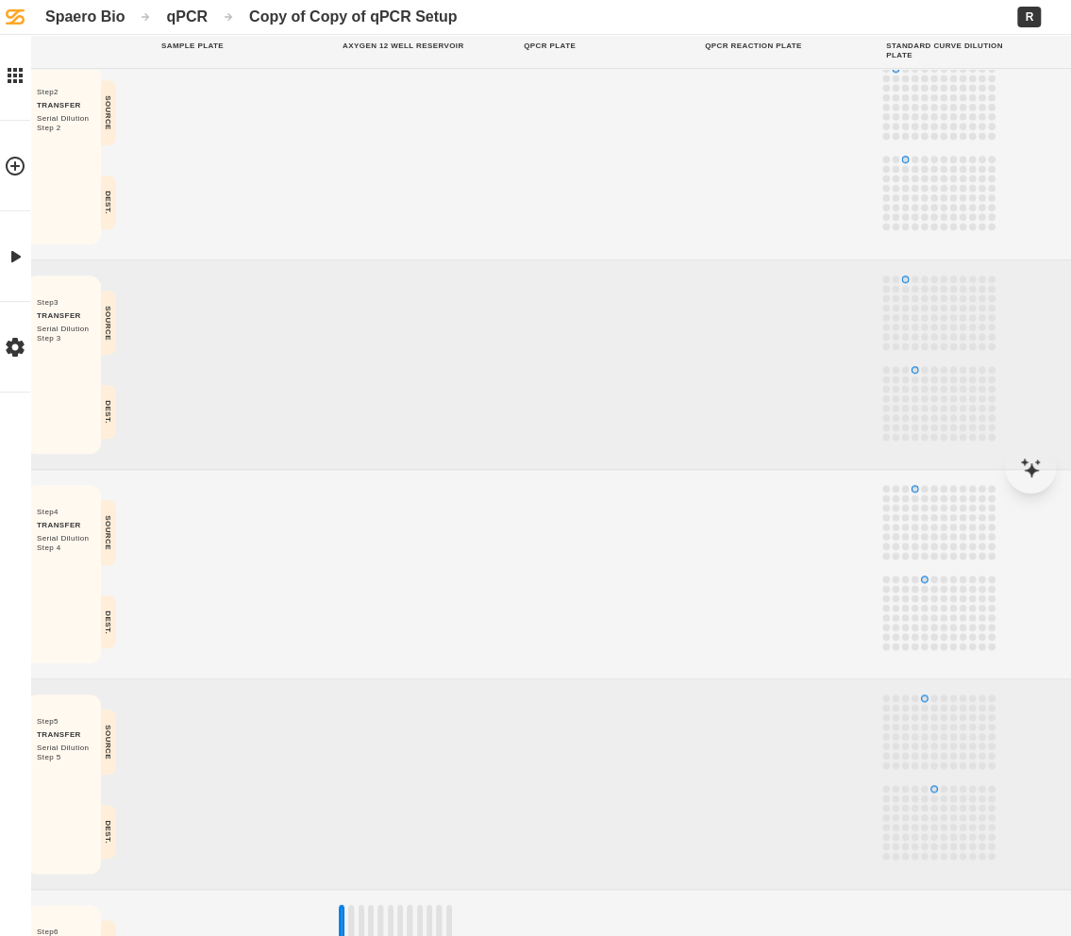
scroll to position [0, 0]
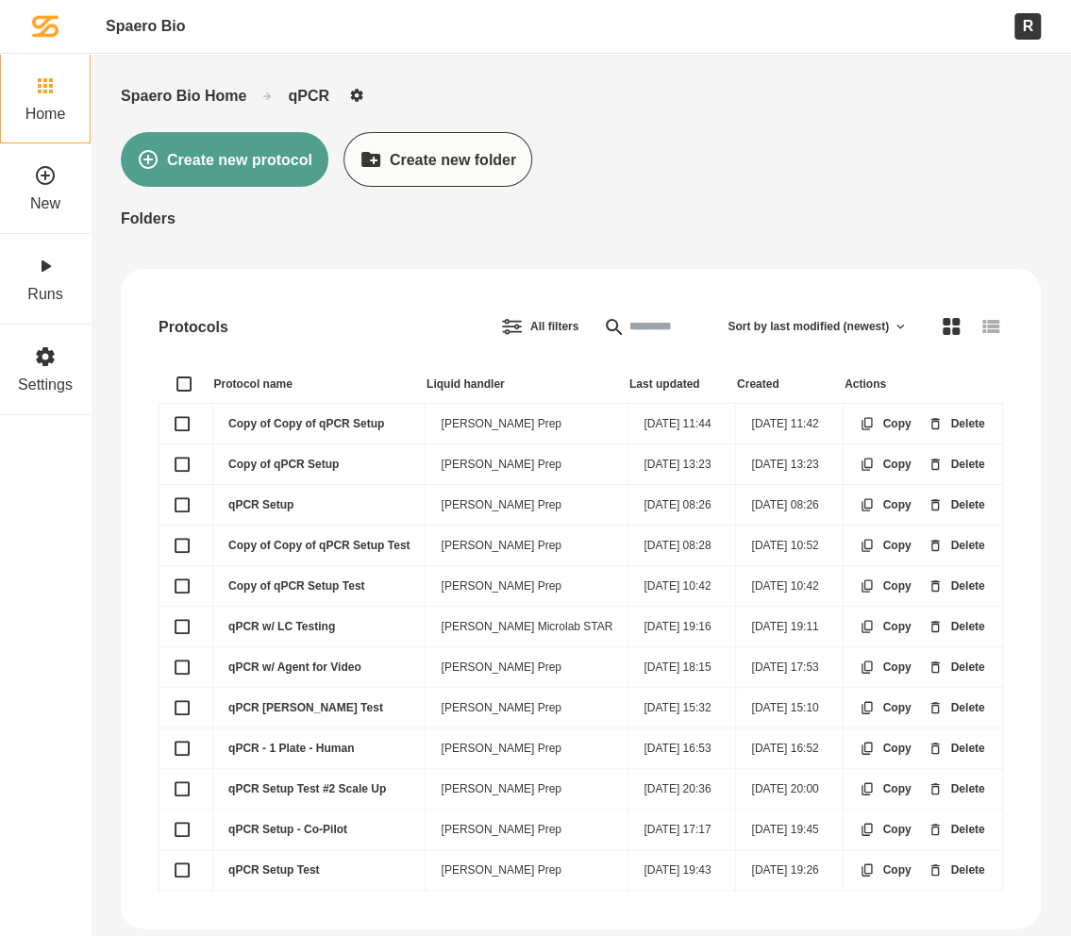
click at [289, 411] on td "Copy of Copy of qPCR Setup" at bounding box center [319, 424] width 212 height 41
click at [258, 419] on link "Copy of Copy of qPCR Setup" at bounding box center [306, 423] width 156 height 13
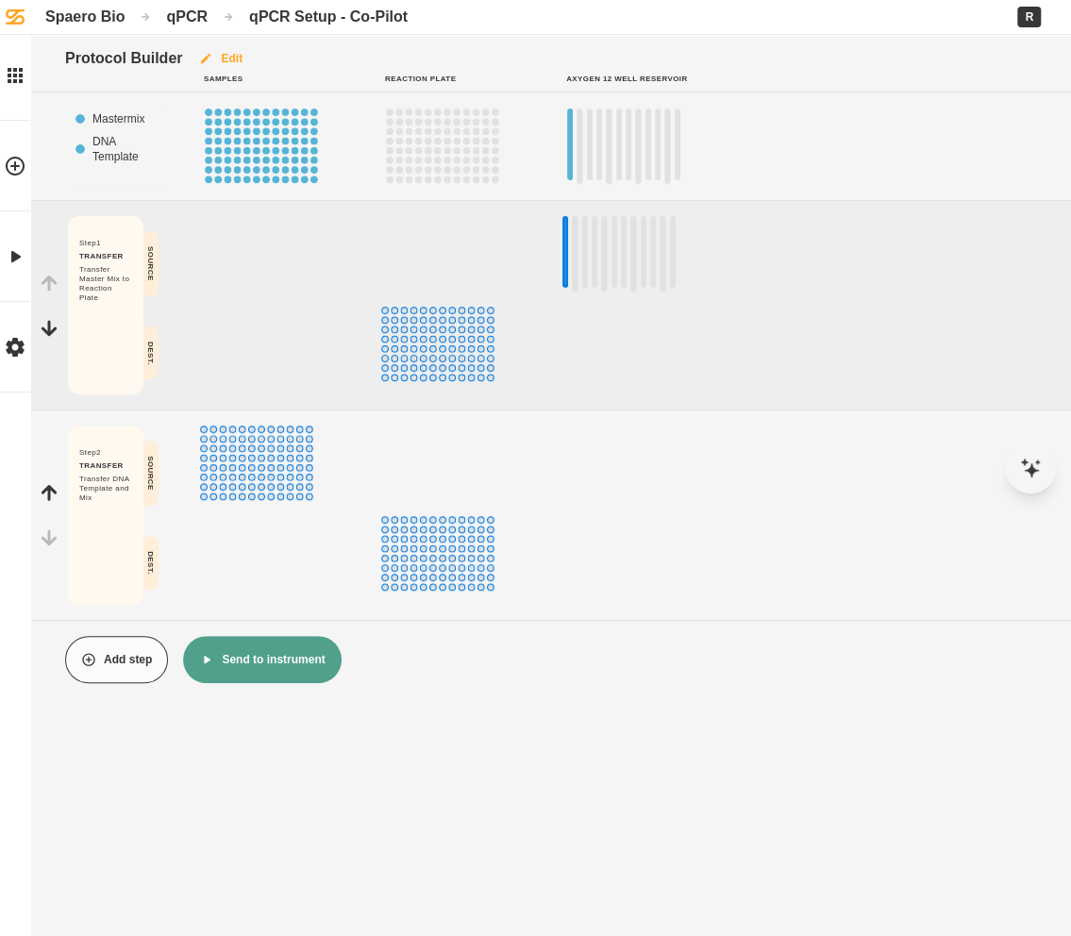
click at [224, 53] on button "Edit" at bounding box center [220, 58] width 76 height 47
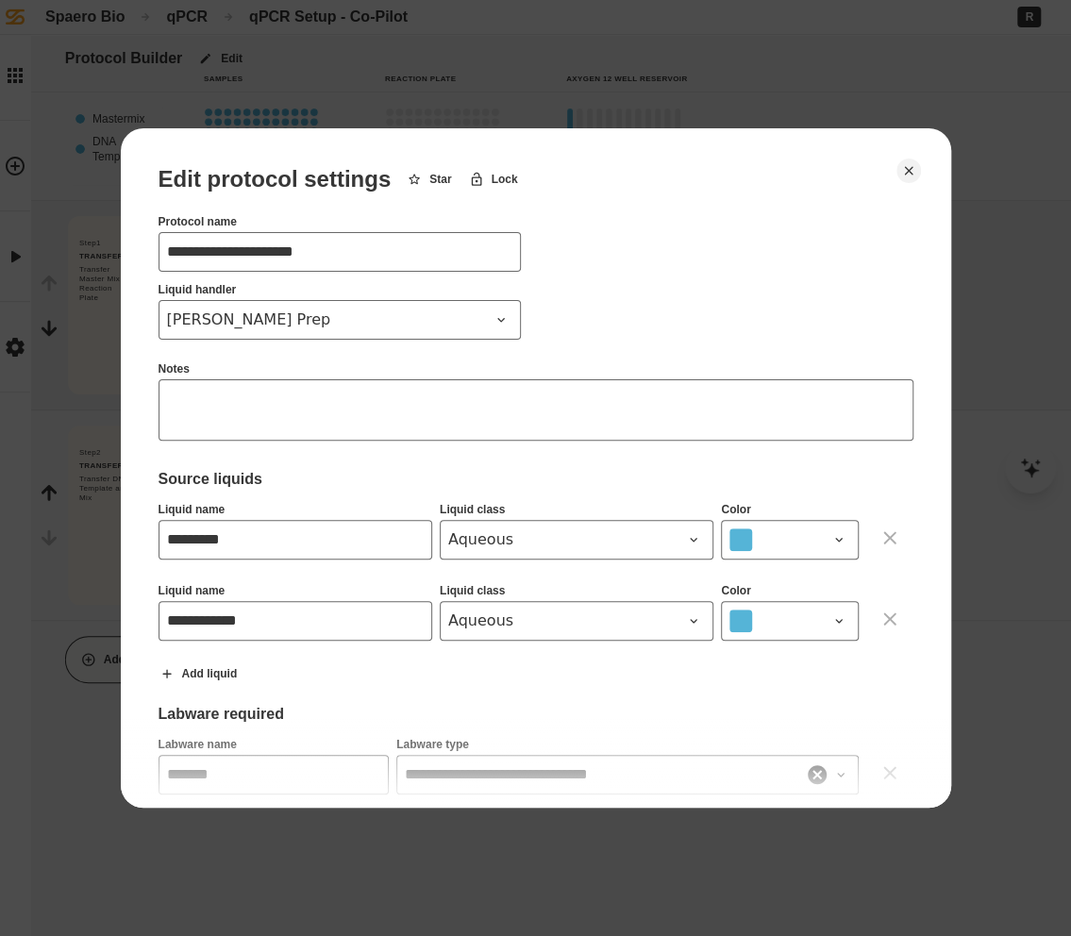
scroll to position [179, 0]
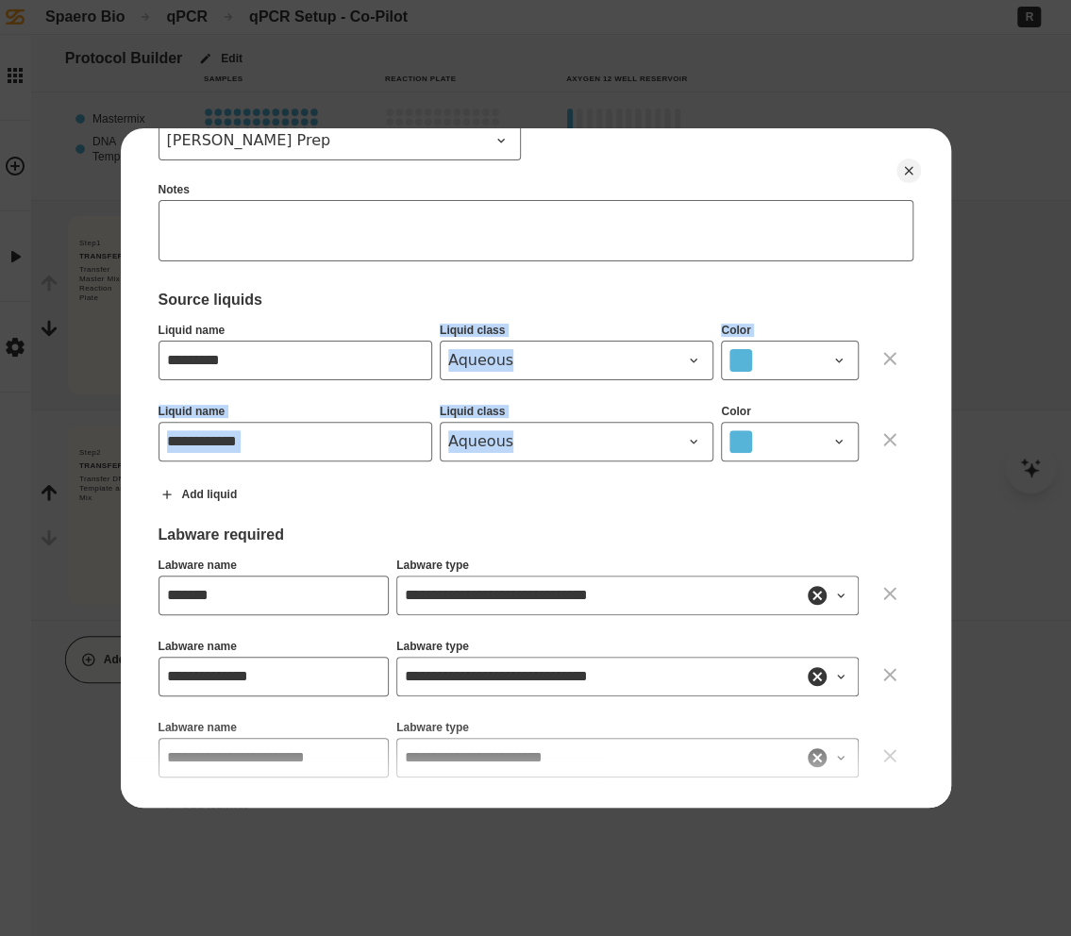
drag, startPoint x: 437, startPoint y: 323, endPoint x: 694, endPoint y: 445, distance: 285.2
click at [694, 445] on div "**********" at bounding box center [535, 413] width 755 height 179
click at [611, 474] on div "**********" at bounding box center [535, 413] width 755 height 179
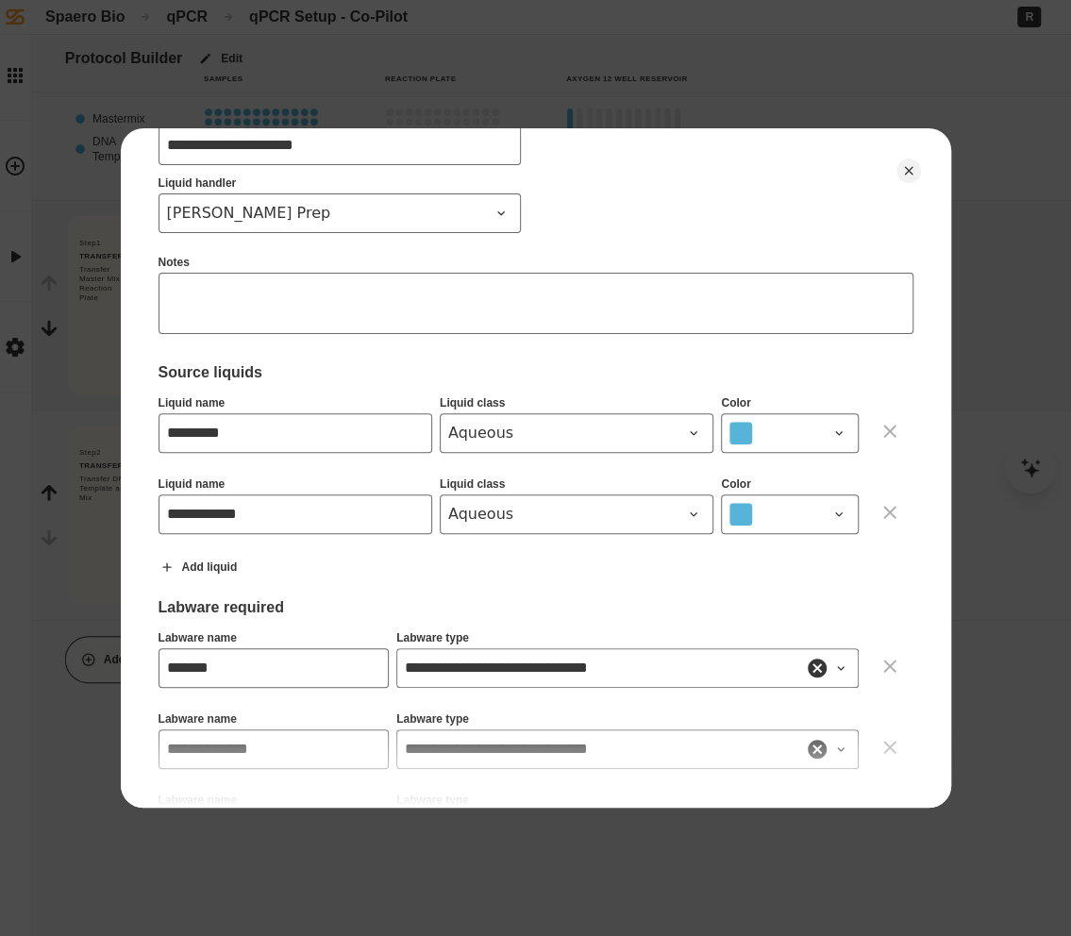
scroll to position [0, 0]
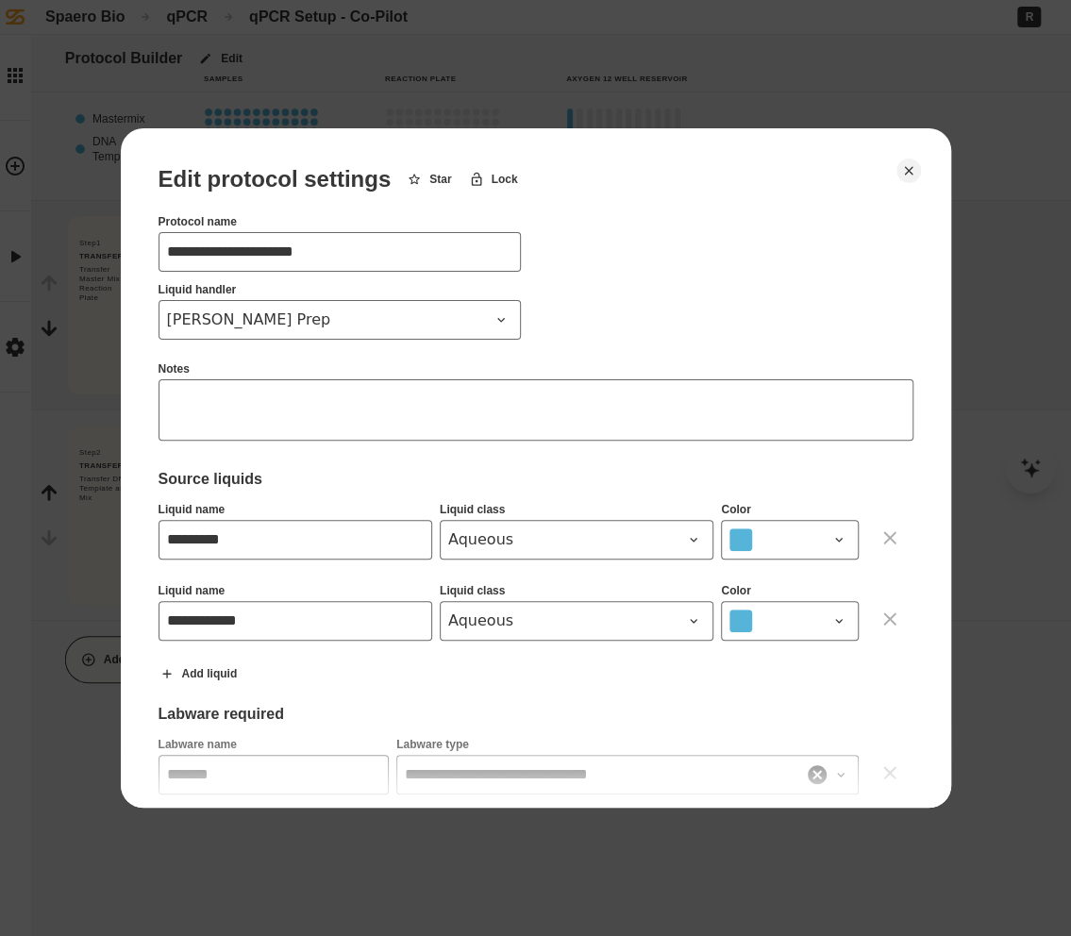
click at [233, 397] on textarea at bounding box center [535, 409] width 755 height 61
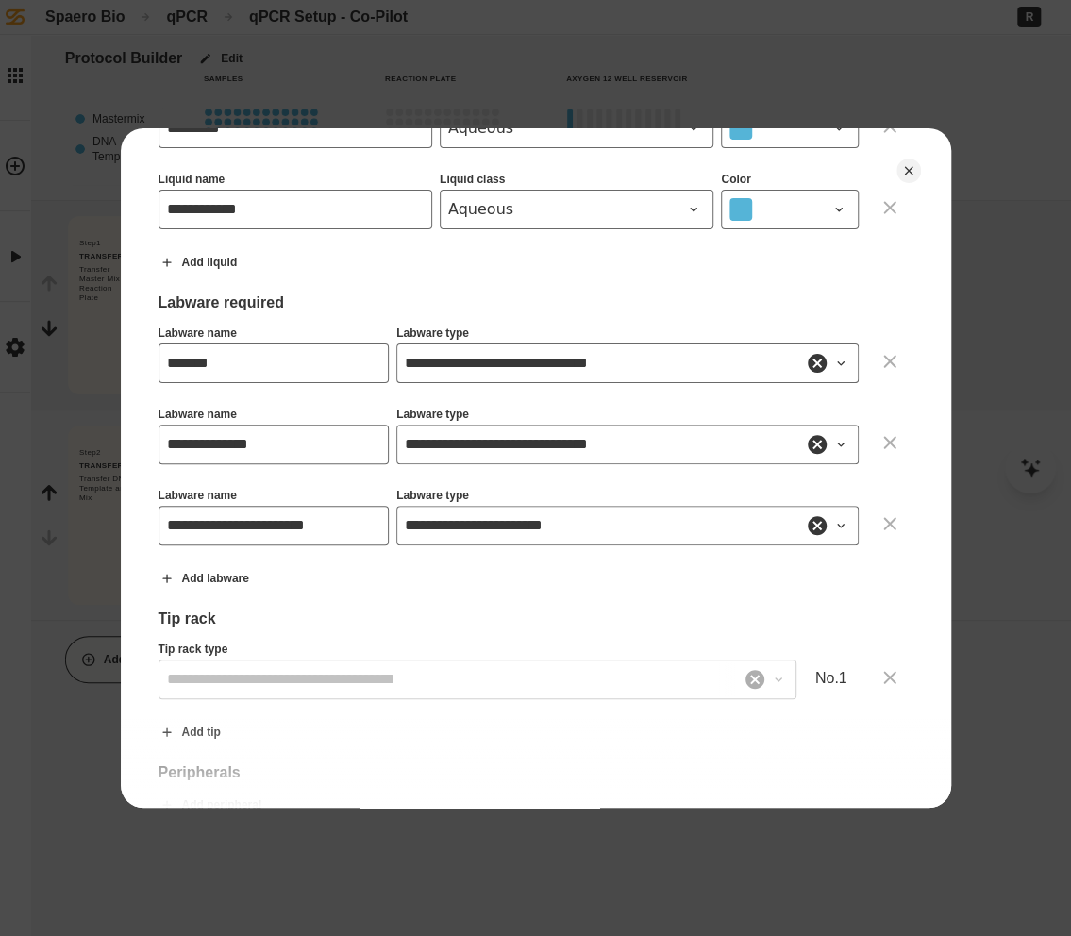
scroll to position [523, 0]
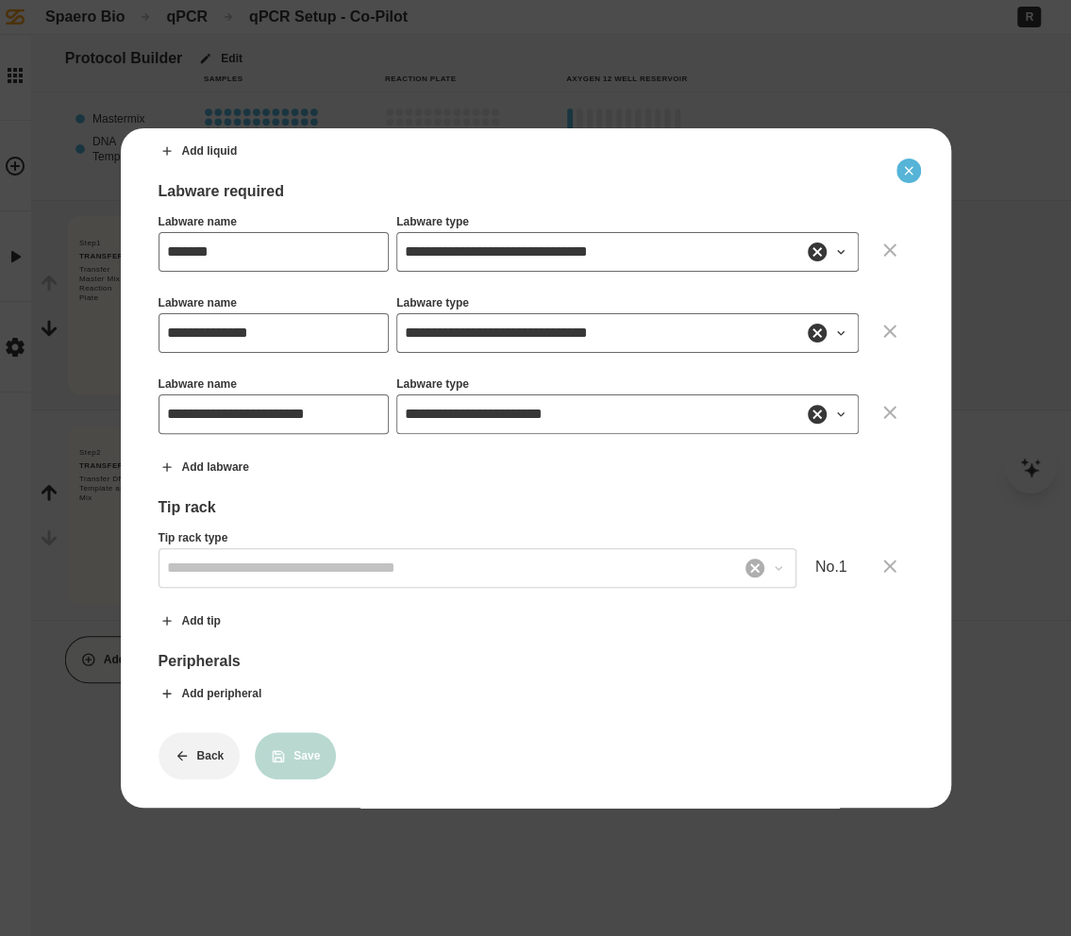
click at [916, 161] on button "Close" at bounding box center [908, 170] width 25 height 25
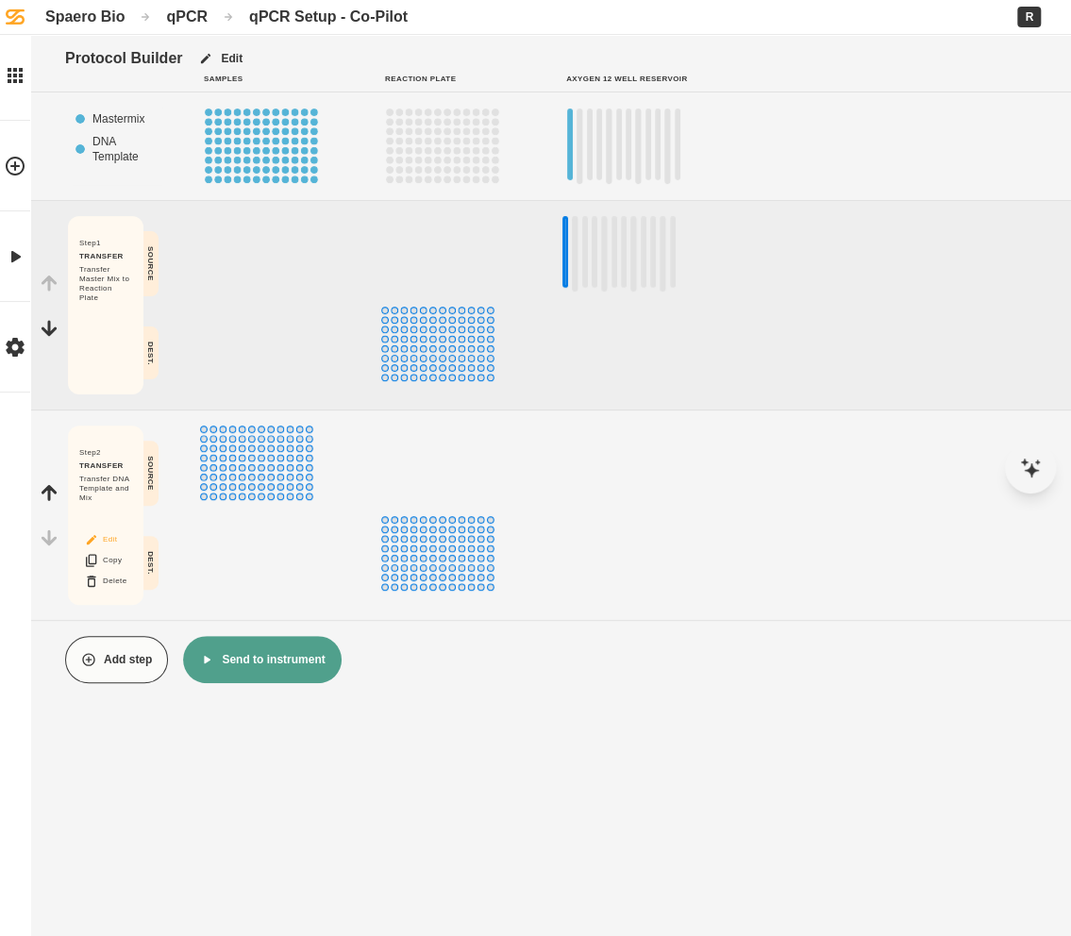
click at [120, 540] on button "Edit" at bounding box center [105, 539] width 60 height 25
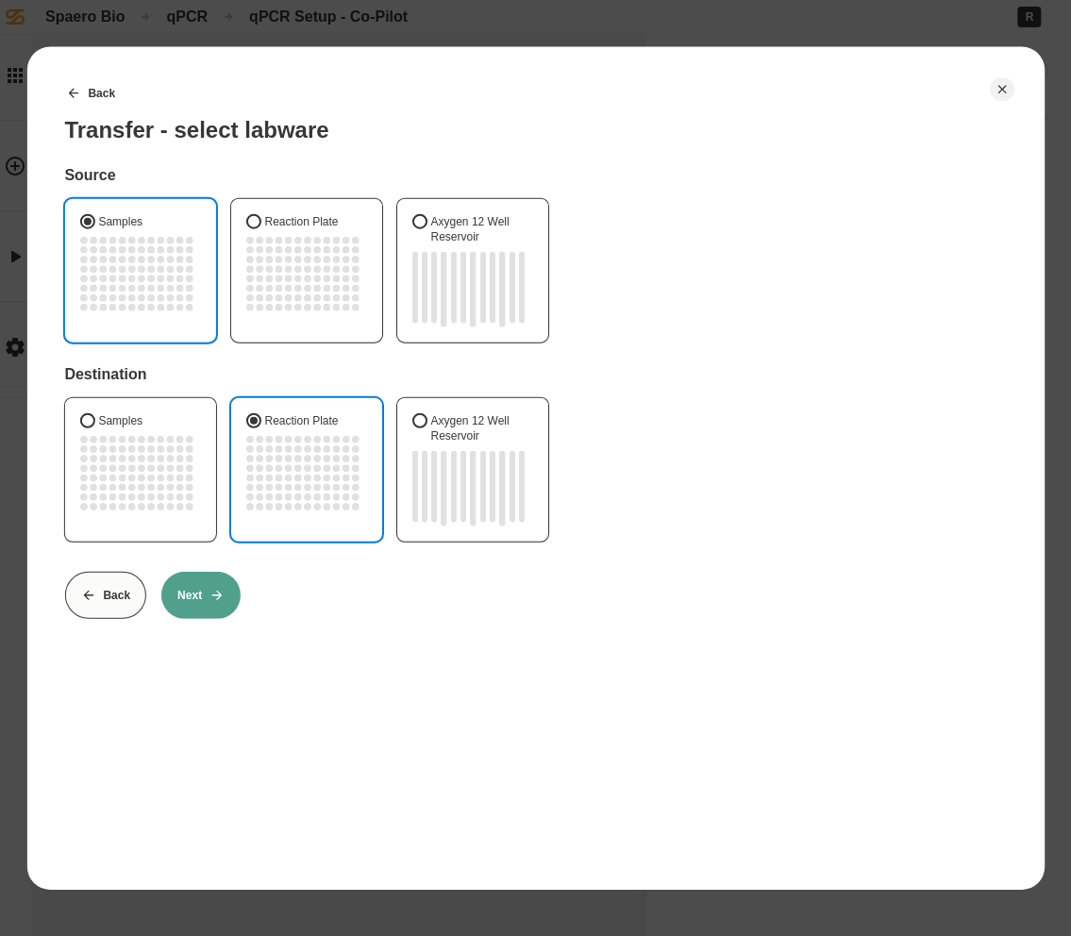
click at [182, 593] on button "Next" at bounding box center [200, 595] width 79 height 47
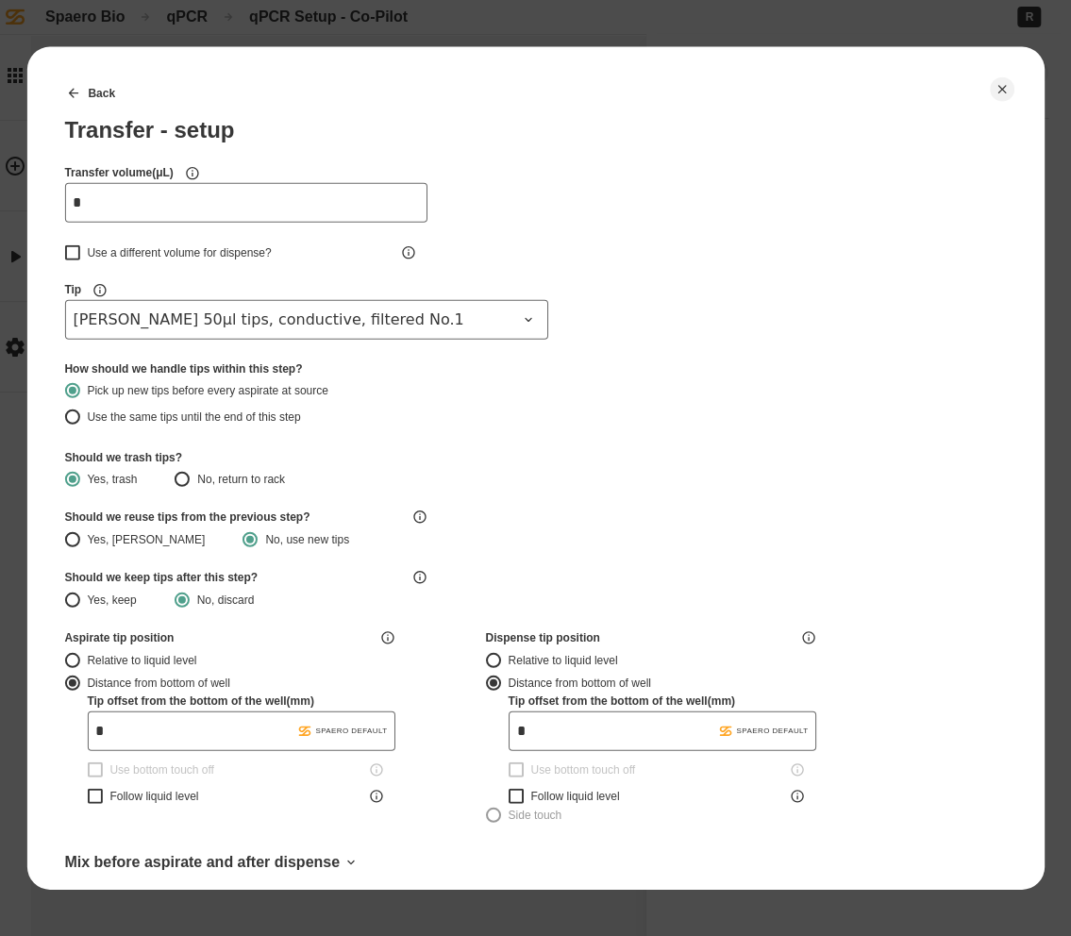
type input "*******"
click at [1005, 92] on icon "Close" at bounding box center [1001, 89] width 15 height 15
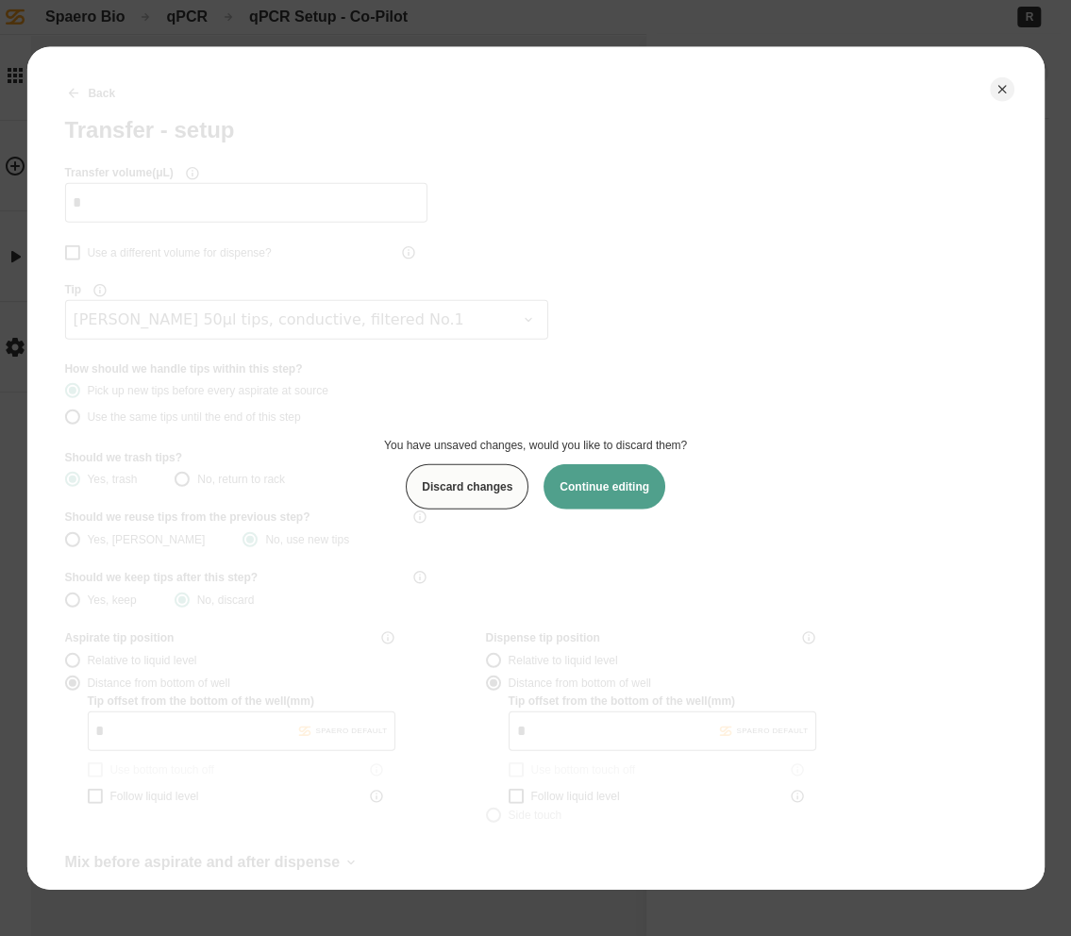
click at [515, 490] on button "Discard changes" at bounding box center [467, 486] width 123 height 45
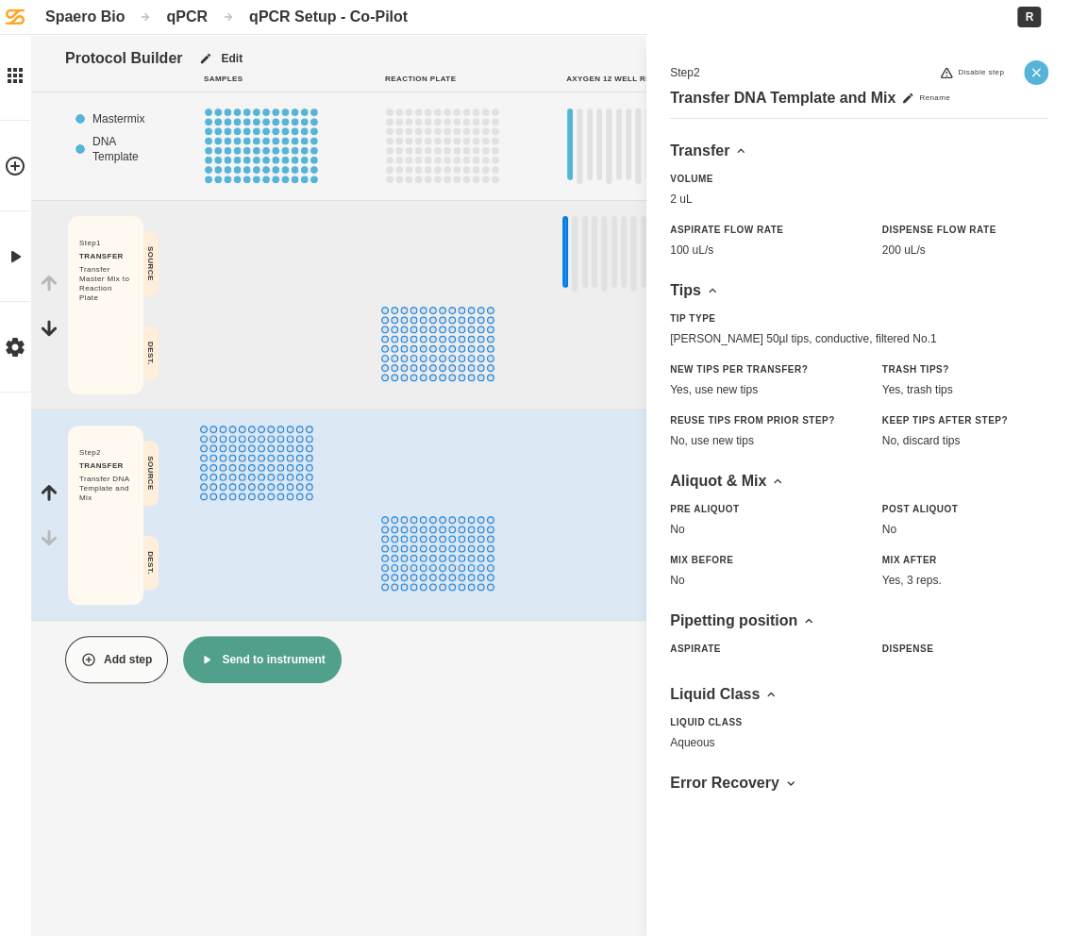
click at [1032, 71] on icon "Close" at bounding box center [1035, 72] width 15 height 15
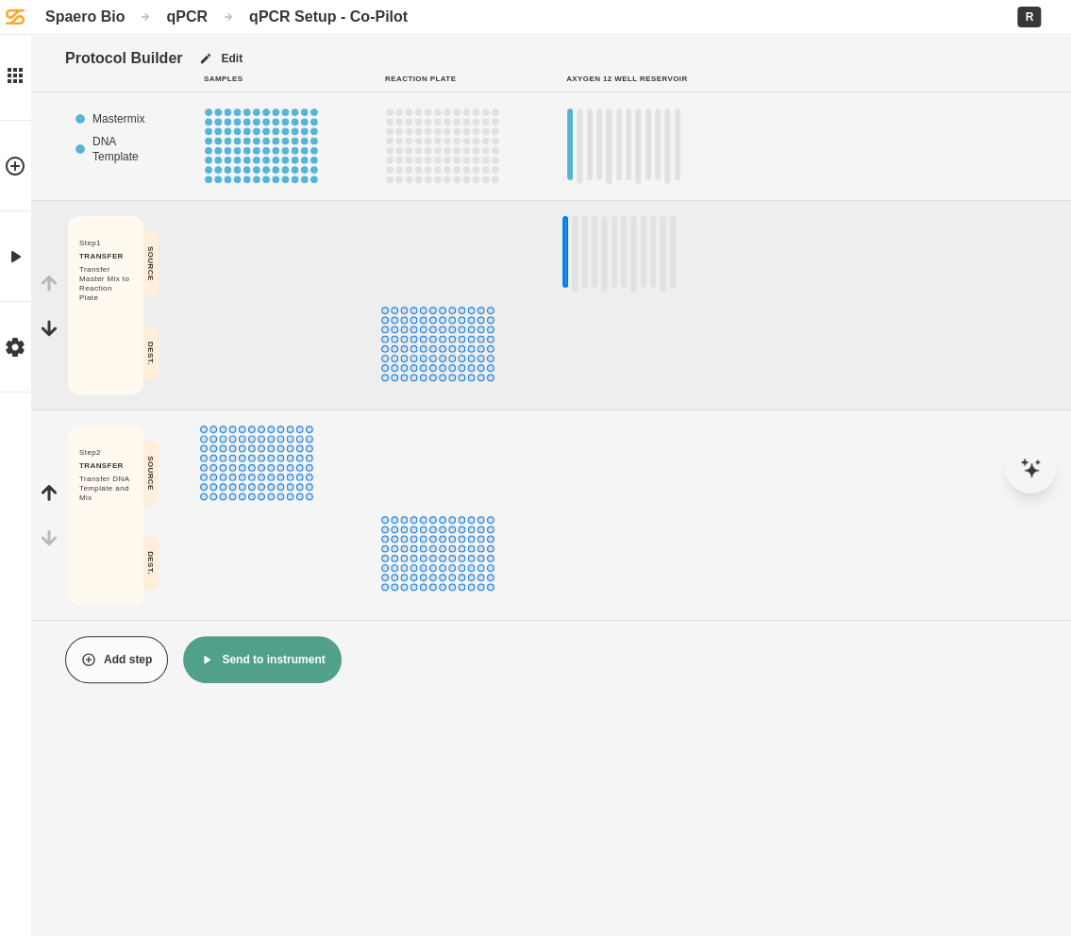
click at [94, 653] on icon "button" at bounding box center [88, 659] width 15 height 15
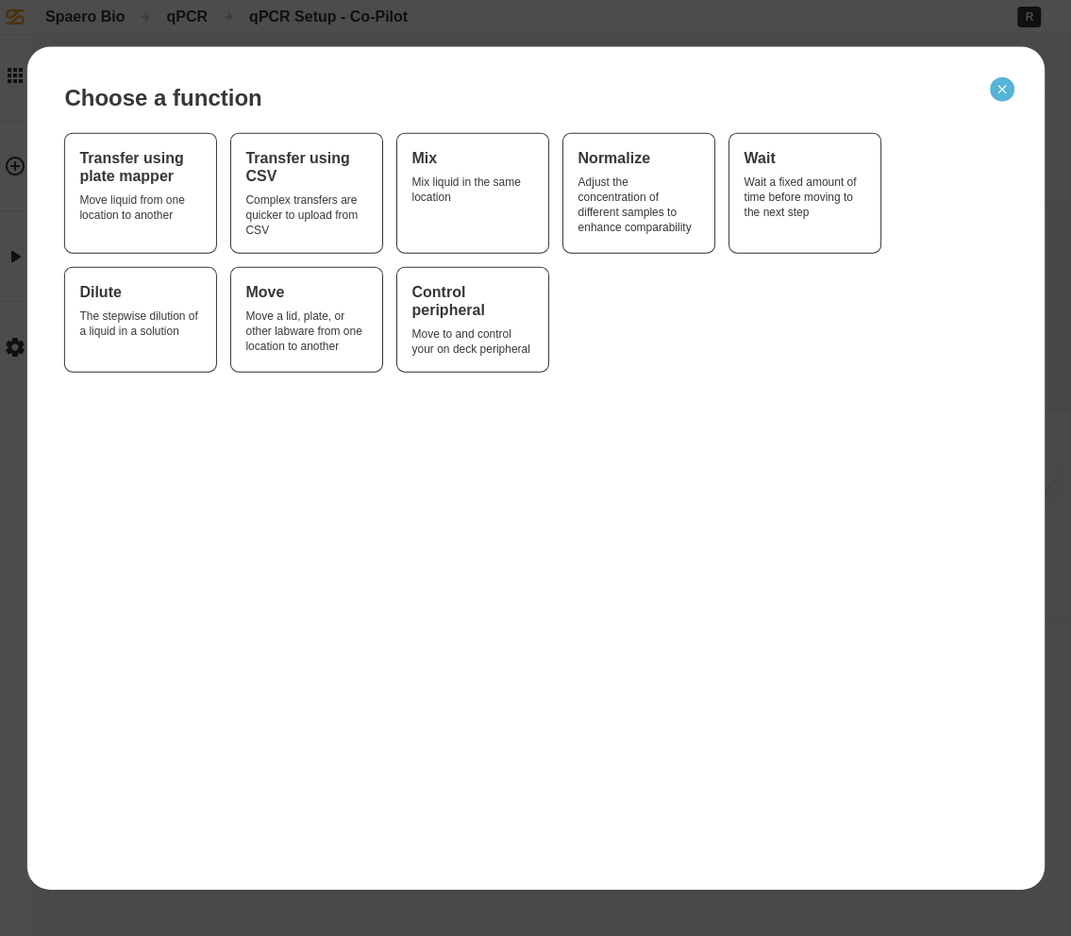
click at [1009, 94] on button "Close" at bounding box center [1001, 89] width 25 height 25
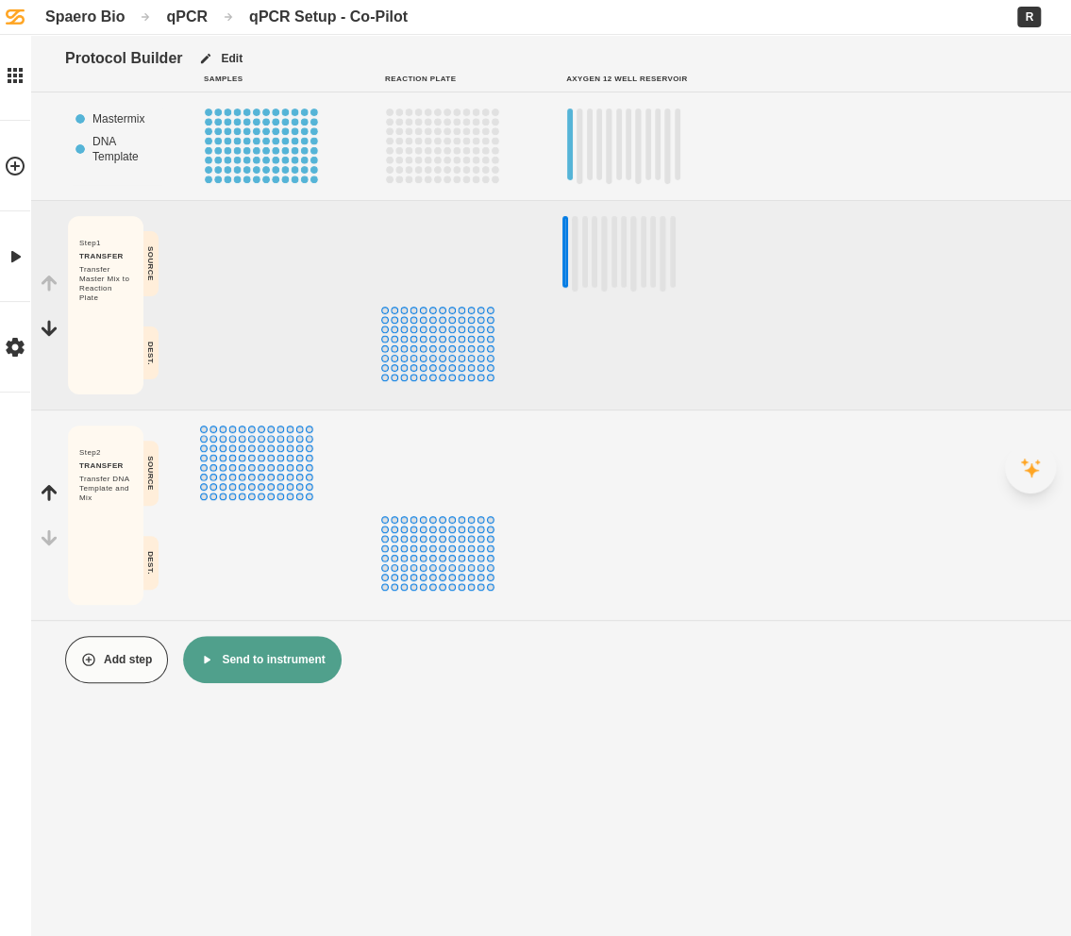
click at [1027, 464] on icon at bounding box center [1030, 467] width 19 height 19
